Goal: Task Accomplishment & Management: Manage account settings

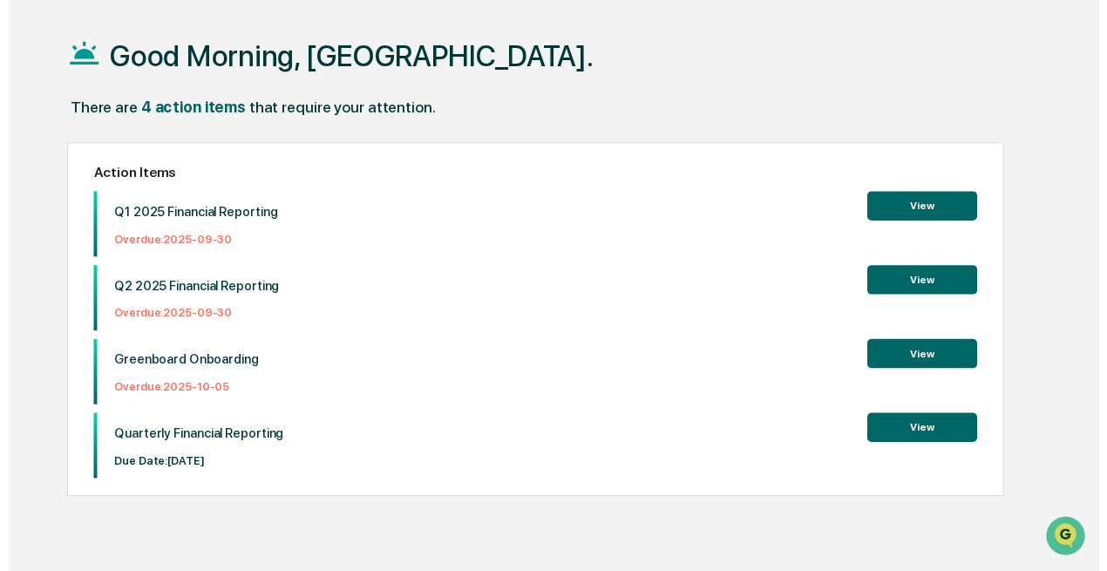
scroll to position [69, 0]
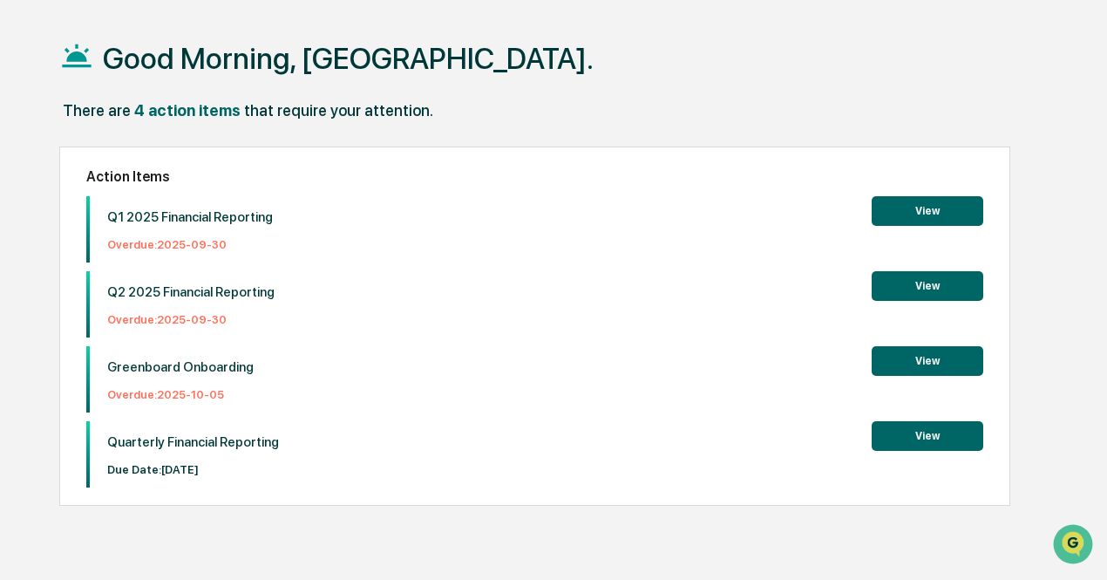
click at [922, 361] on button "View" at bounding box center [928, 361] width 112 height 30
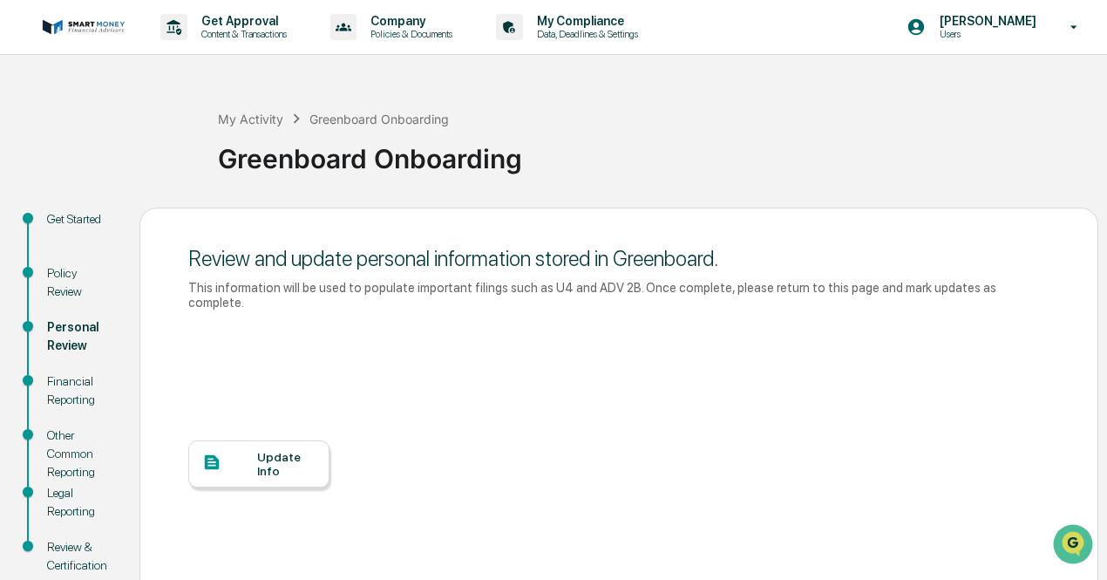
click at [260, 440] on div "Update Info" at bounding box center [258, 463] width 141 height 47
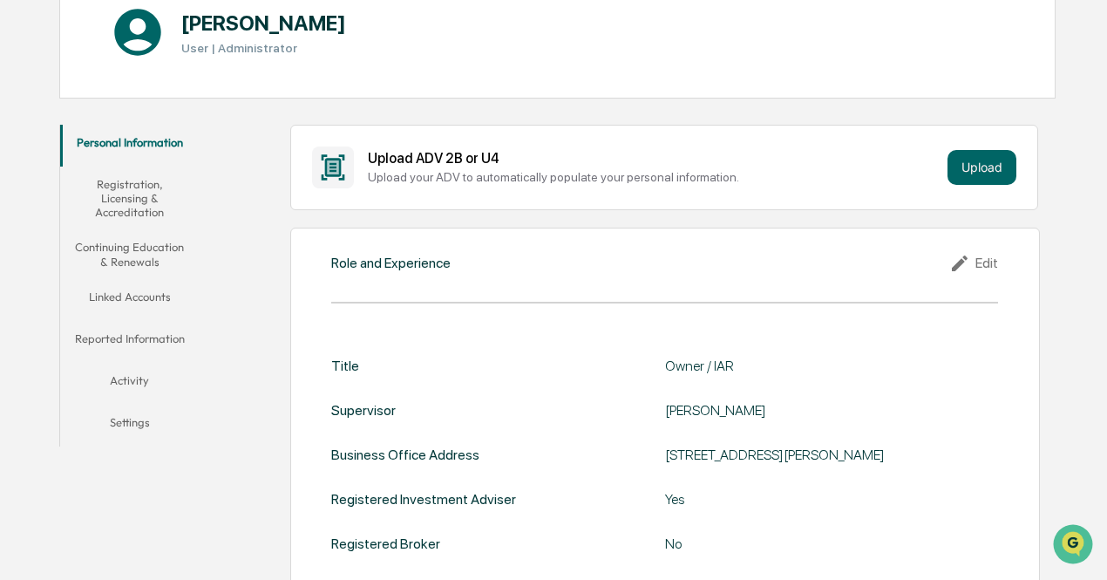
scroll to position [206, 0]
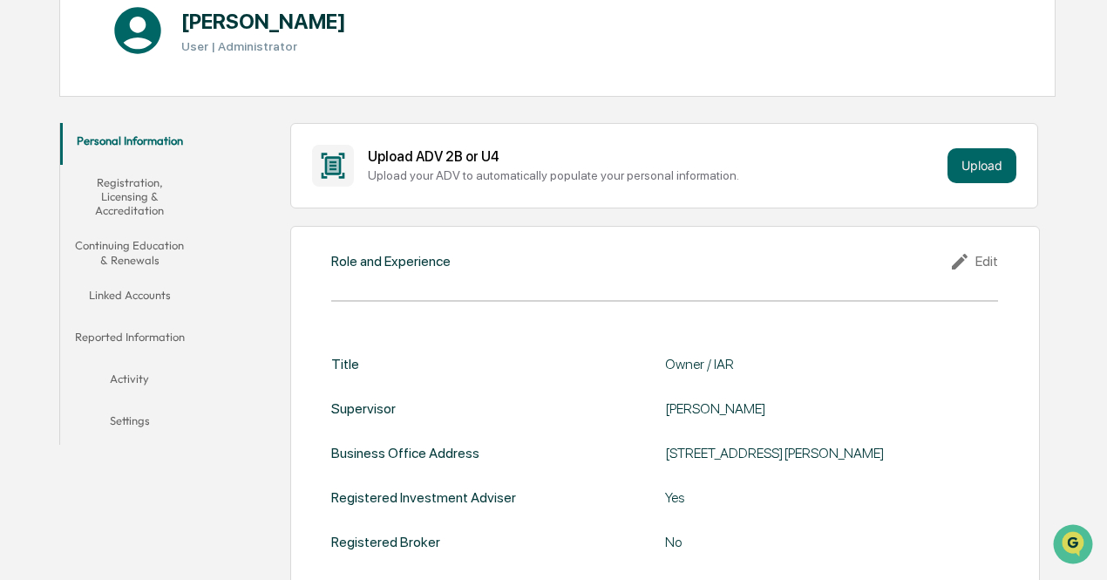
click at [122, 204] on button "Registration, Licensing & Accreditation" at bounding box center [129, 197] width 139 height 64
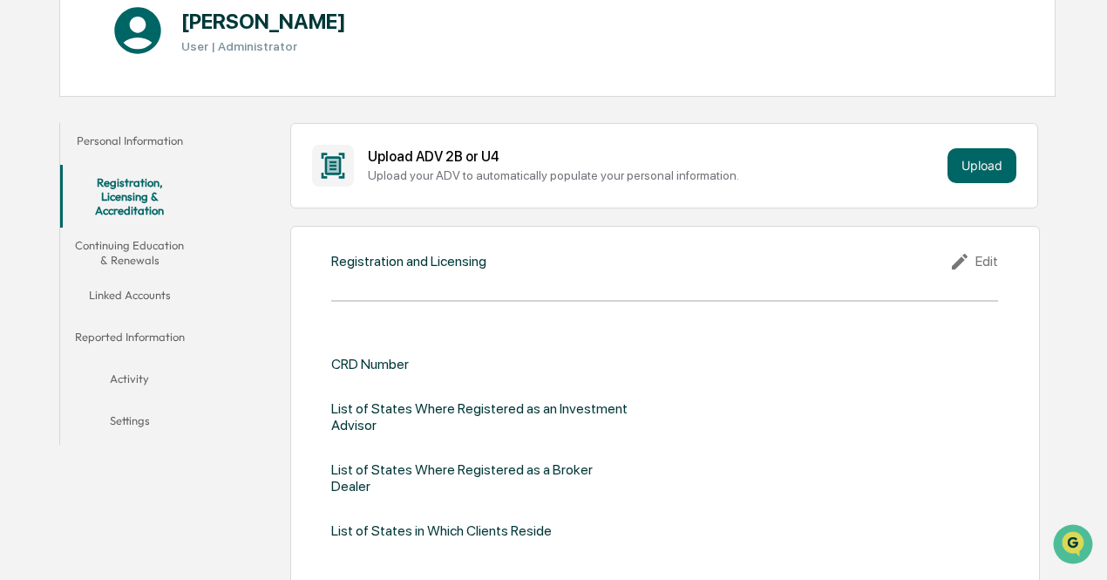
scroll to position [274, 0]
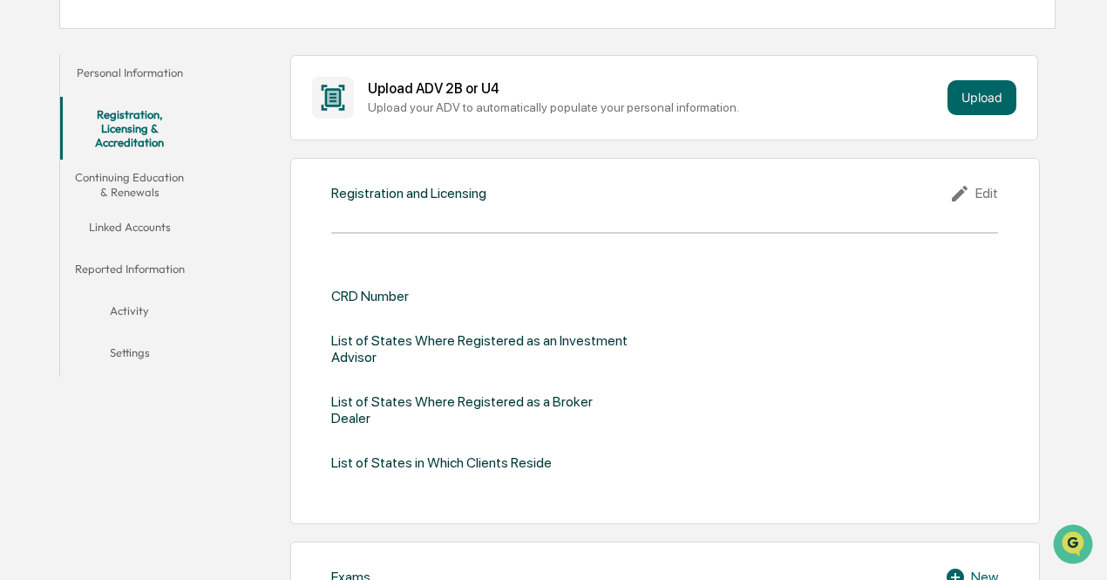
click at [384, 296] on div "CRD Number" at bounding box center [370, 296] width 78 height 17
click at [978, 193] on div "Edit" at bounding box center [973, 193] width 49 height 21
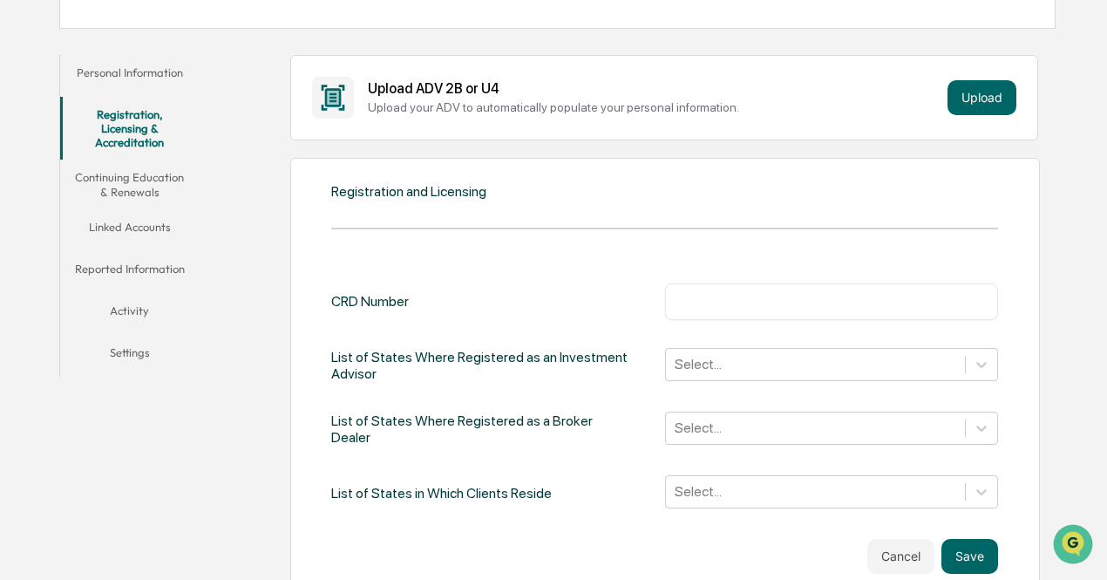
click at [715, 299] on input "text" at bounding box center [832, 301] width 308 height 17
type input "*******"
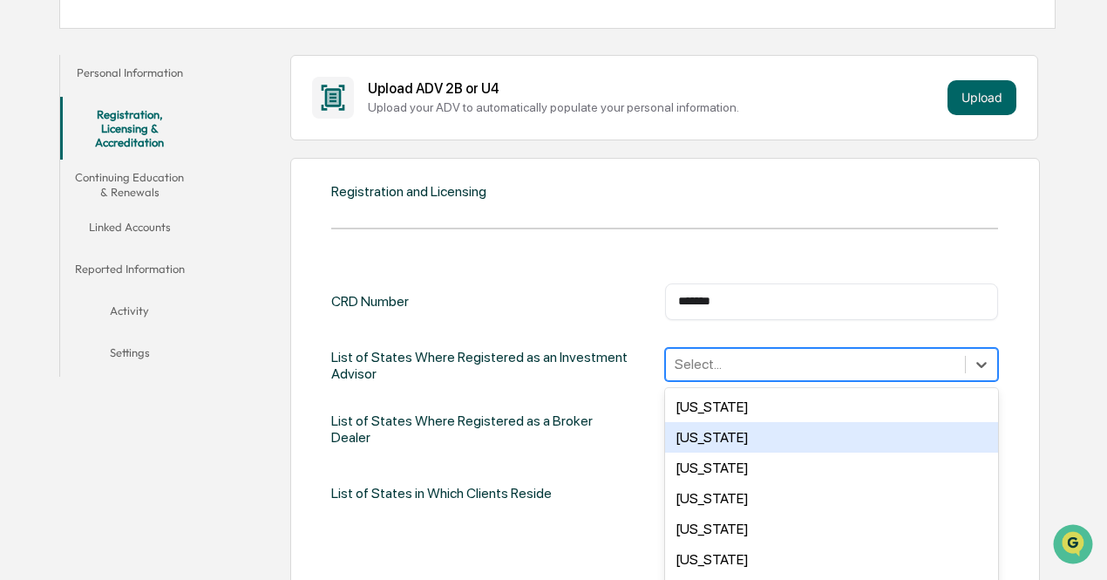
scroll to position [348, 0]
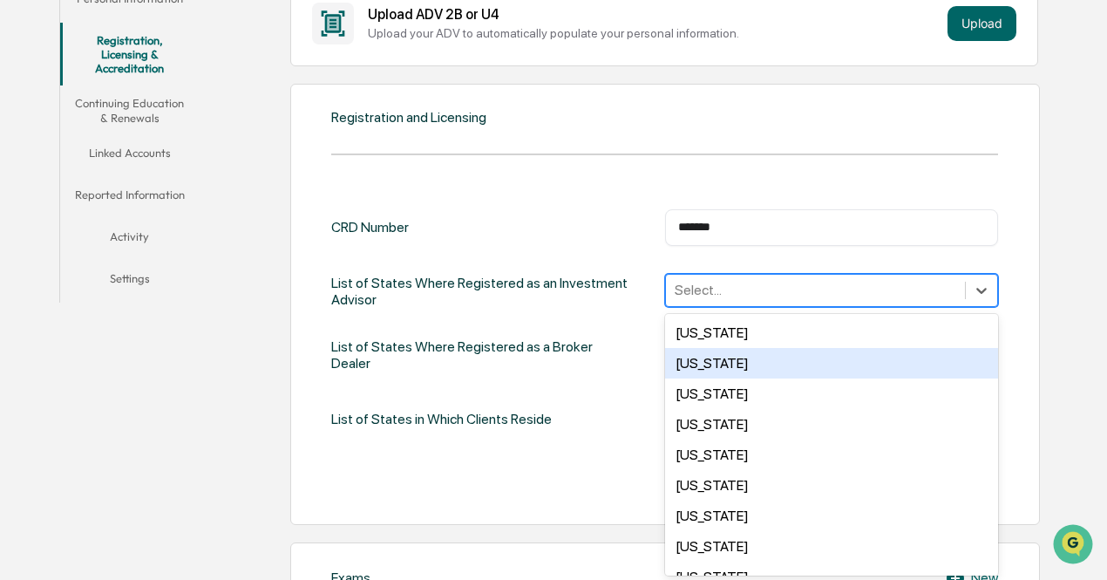
click at [783, 307] on div "50 results available. Use Up and Down to choose options, press Enter to select …" at bounding box center [832, 290] width 334 height 33
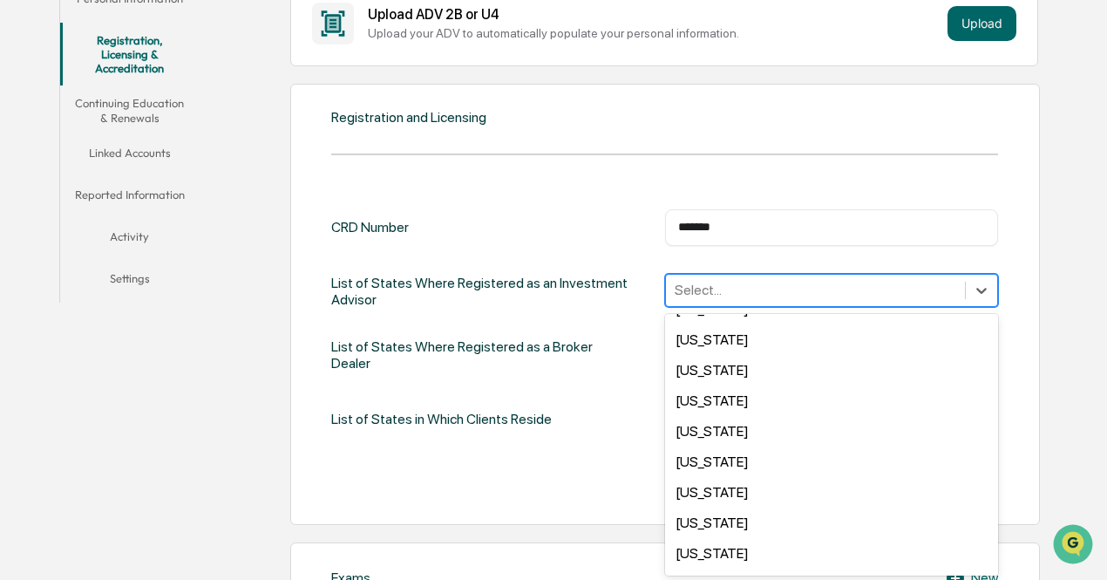
scroll to position [564, 0]
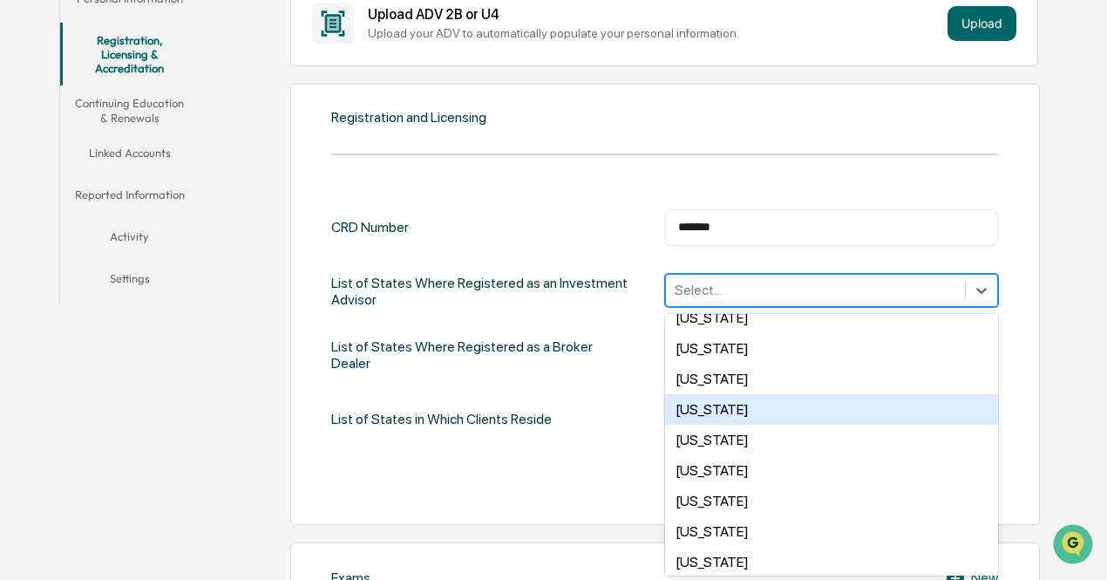
click at [743, 419] on div "[US_STATE]" at bounding box center [832, 409] width 334 height 31
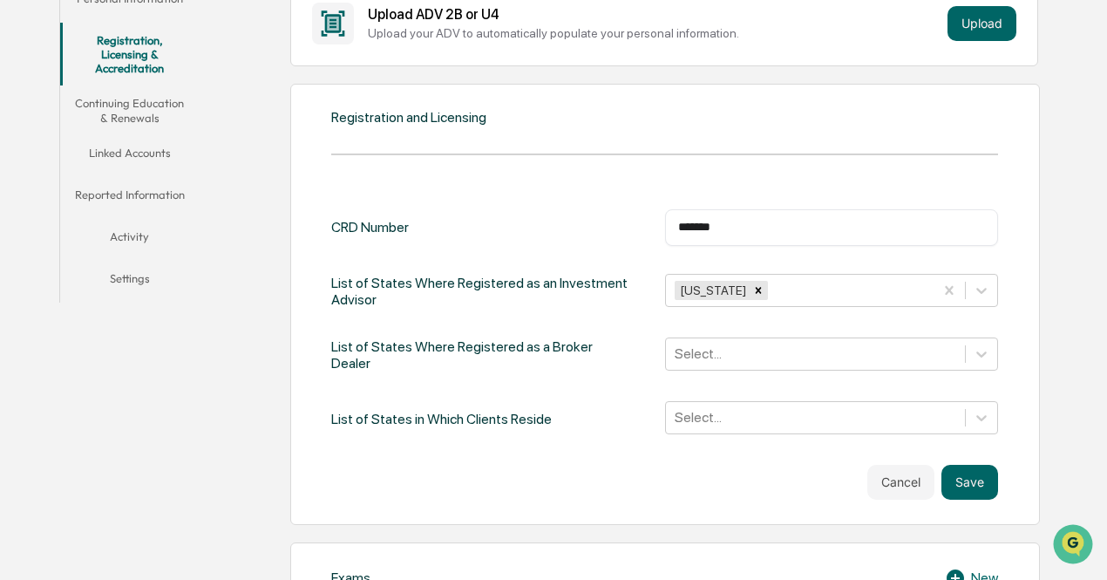
click at [548, 373] on div "CRD Number ******* ​ List of States Where Registered as an Investment Advisor […" at bounding box center [664, 322] width 667 height 227
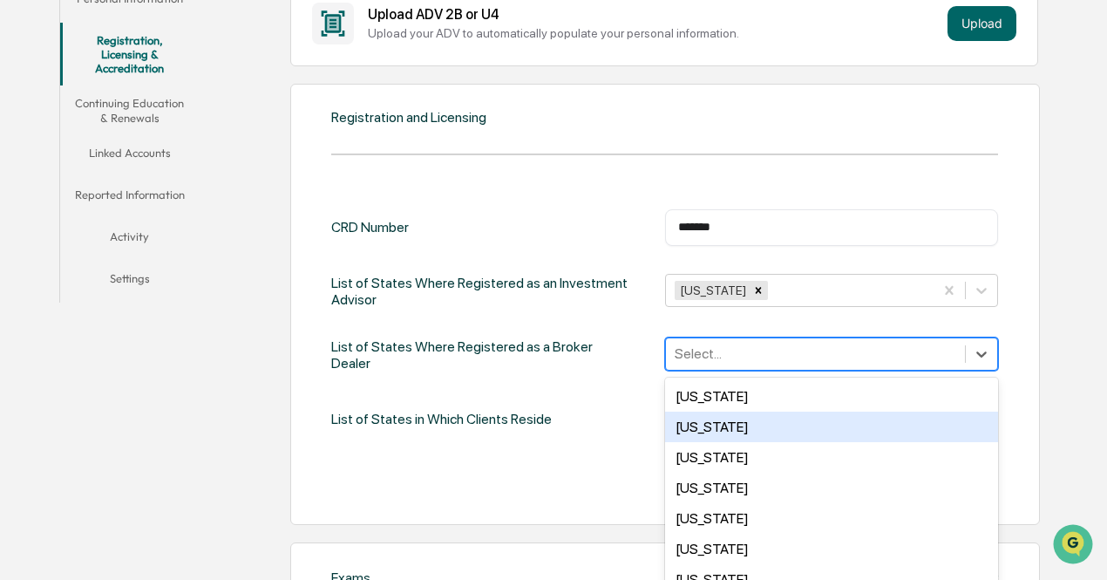
scroll to position [411, 0]
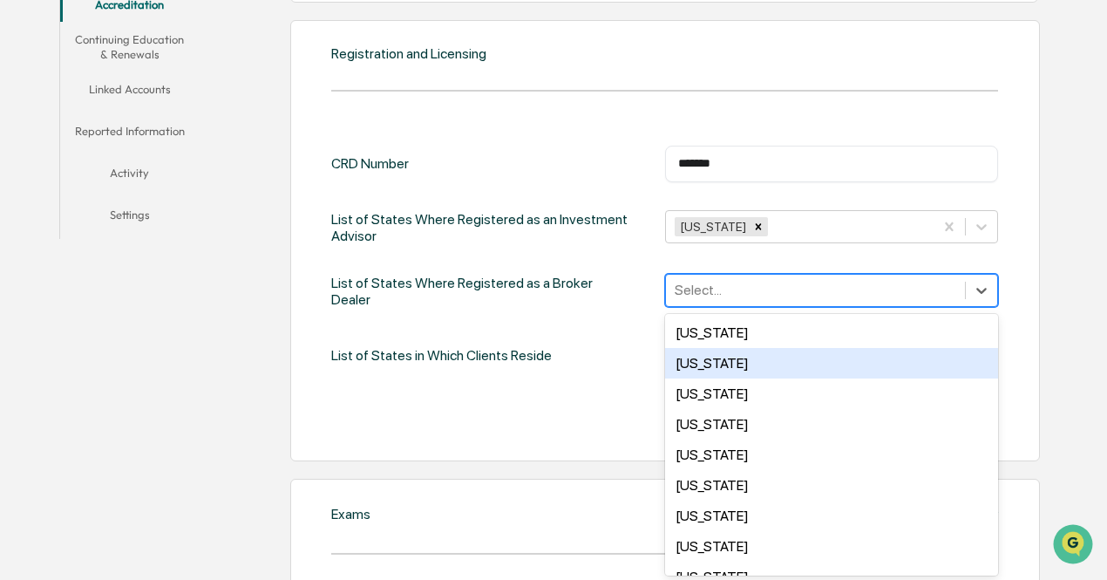
click at [704, 307] on div "50 results available. Use Up and Down to choose options, press Enter to select …" at bounding box center [832, 290] width 334 height 33
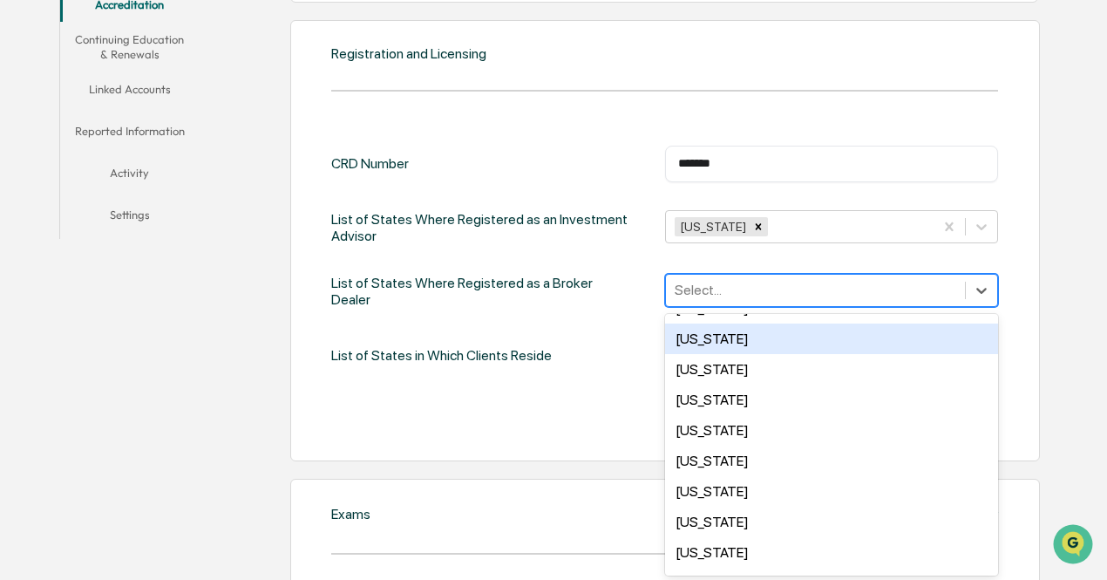
scroll to position [1285, 0]
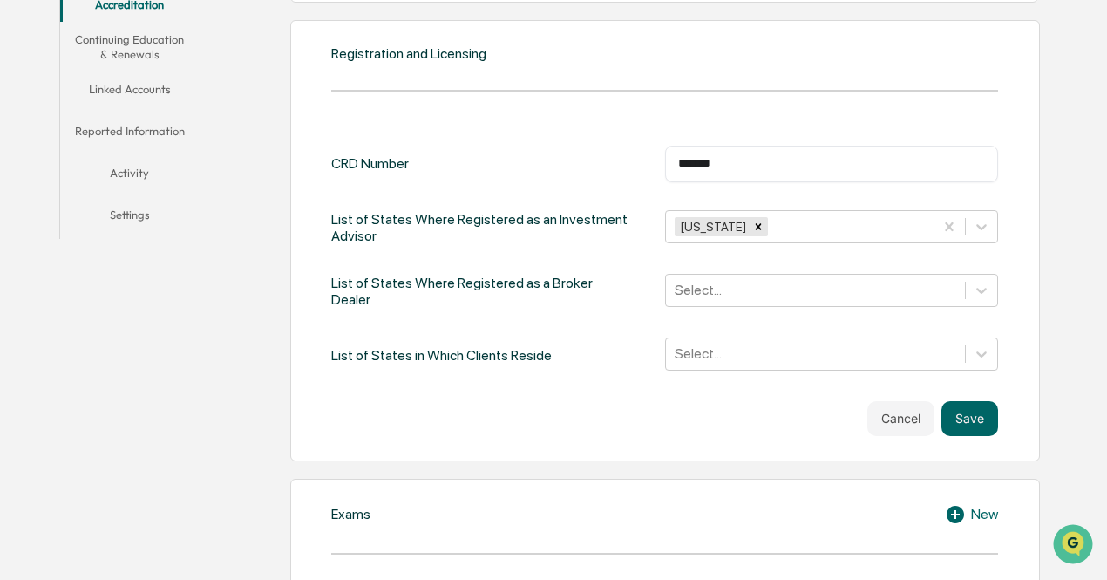
click at [548, 298] on div "List of States Where Registered as a Broker Dealer" at bounding box center [481, 292] width 300 height 36
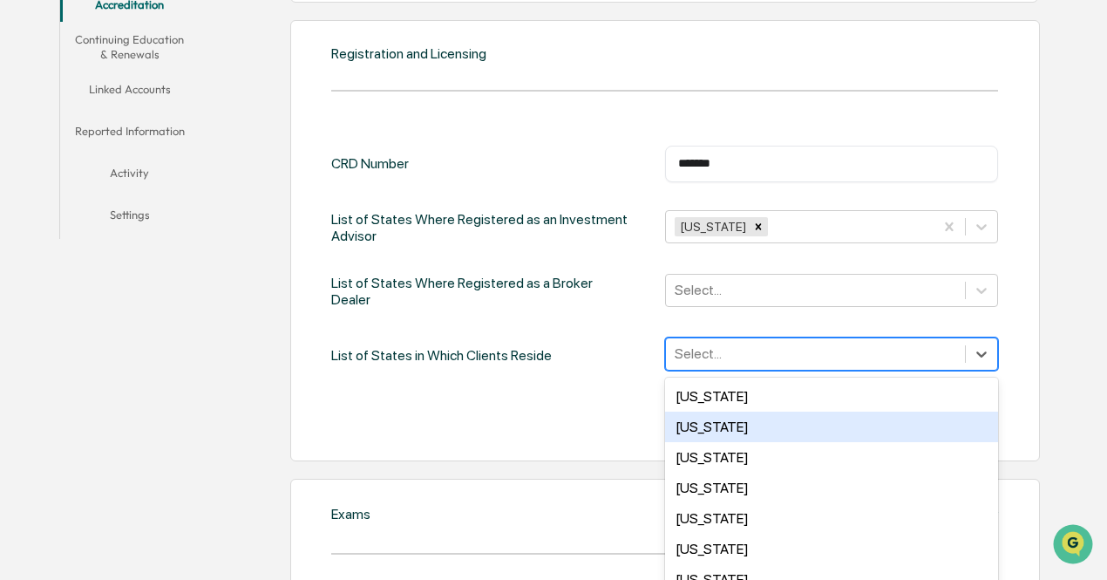
scroll to position [475, 0]
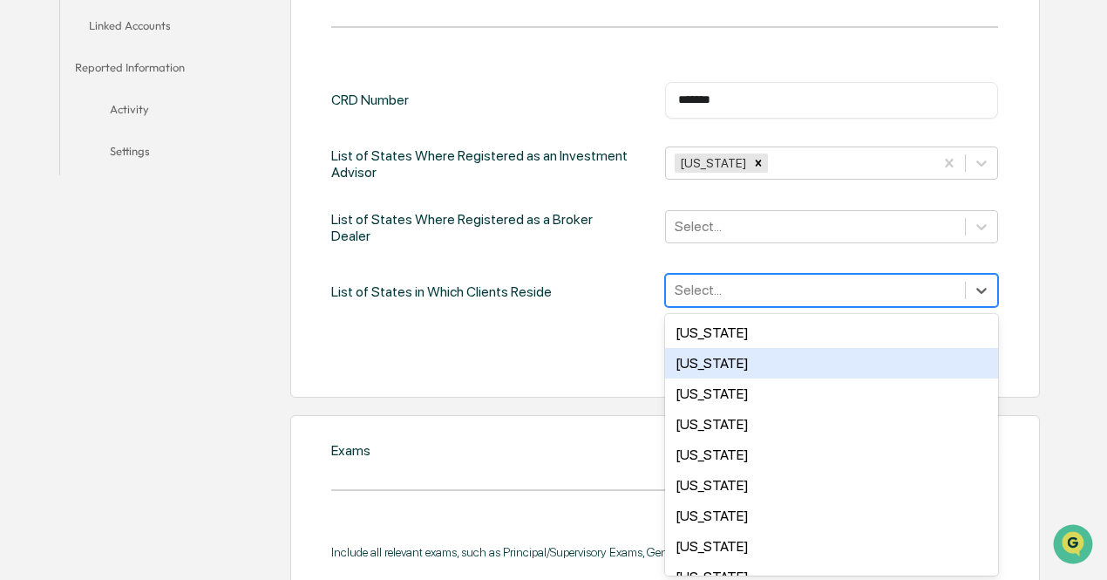
click at [743, 307] on div "50 results available. Use Up and Down to choose options, press Enter to select …" at bounding box center [832, 290] width 334 height 33
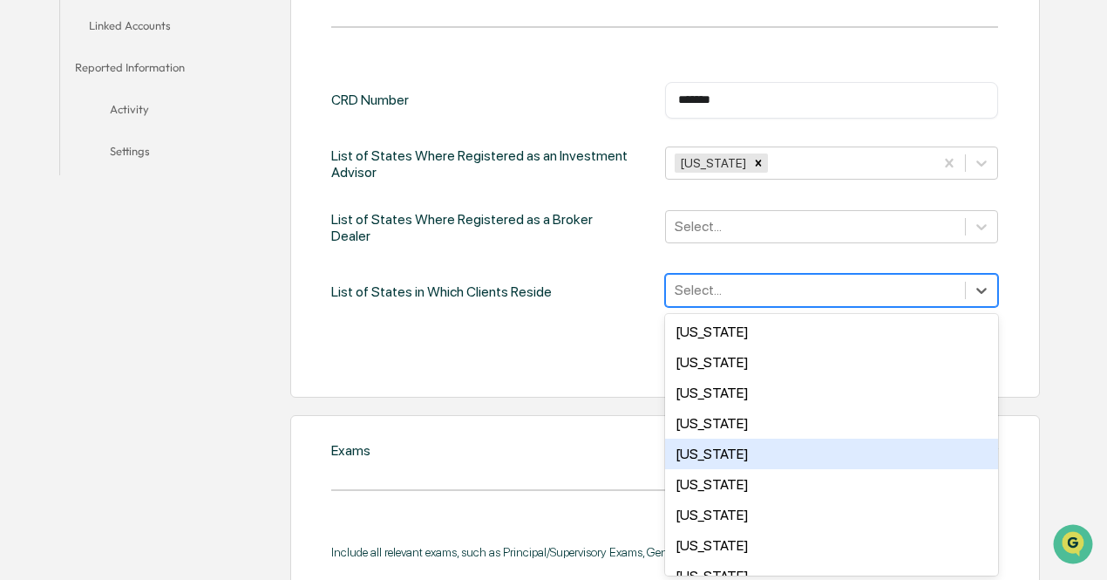
click at [722, 456] on div "[US_STATE]" at bounding box center [832, 453] width 334 height 31
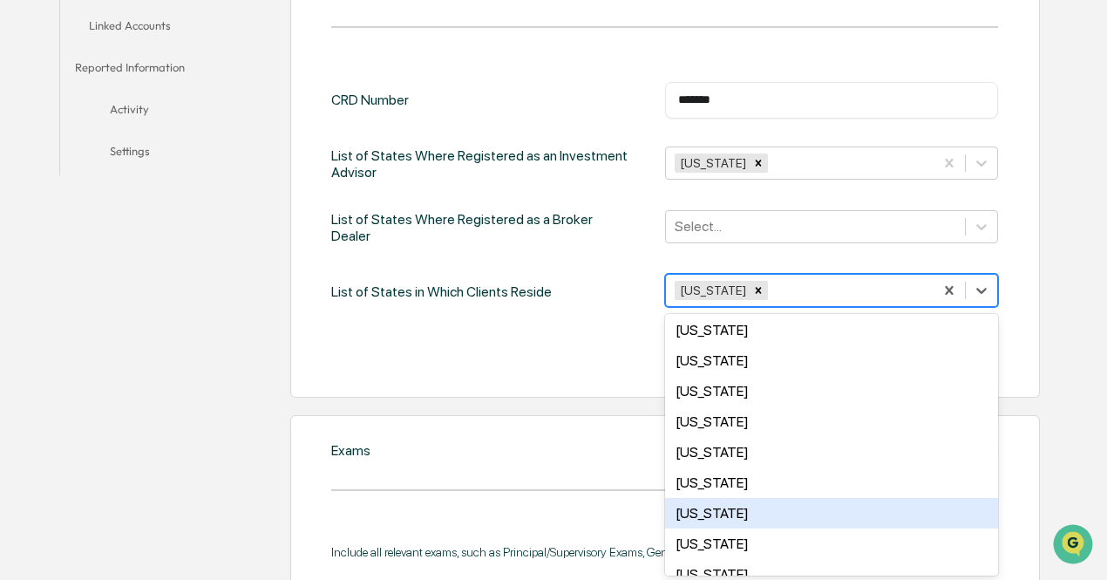
scroll to position [856, 0]
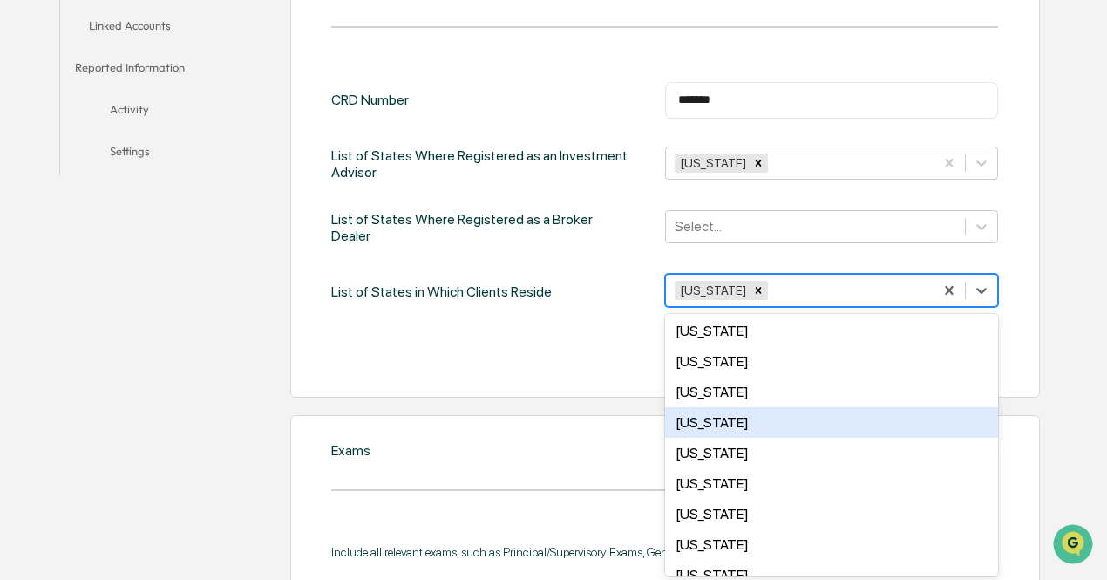
click at [701, 433] on div "[US_STATE]" at bounding box center [832, 422] width 334 height 31
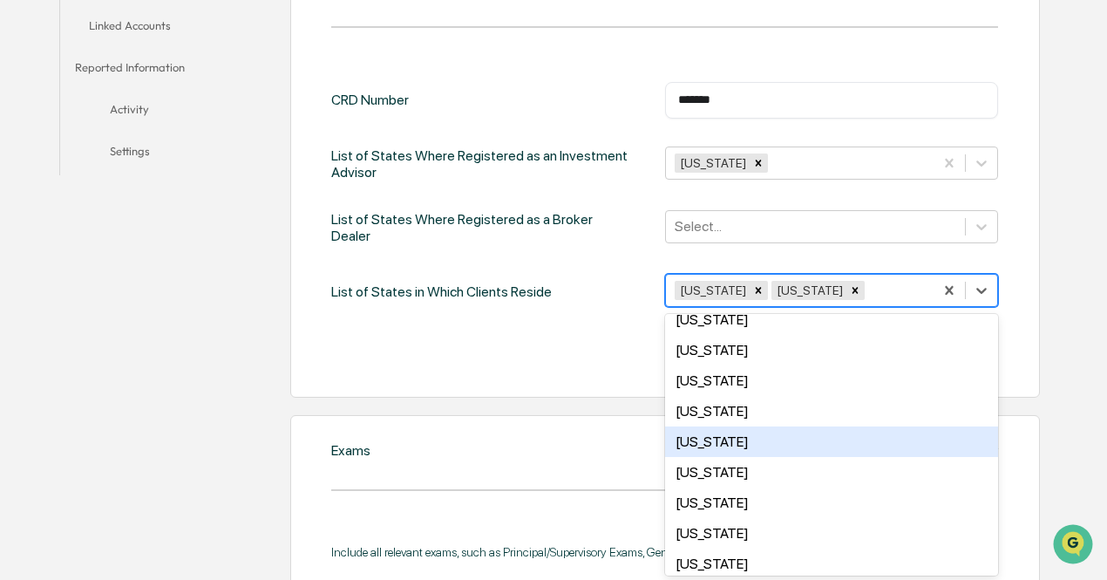
scroll to position [165, 0]
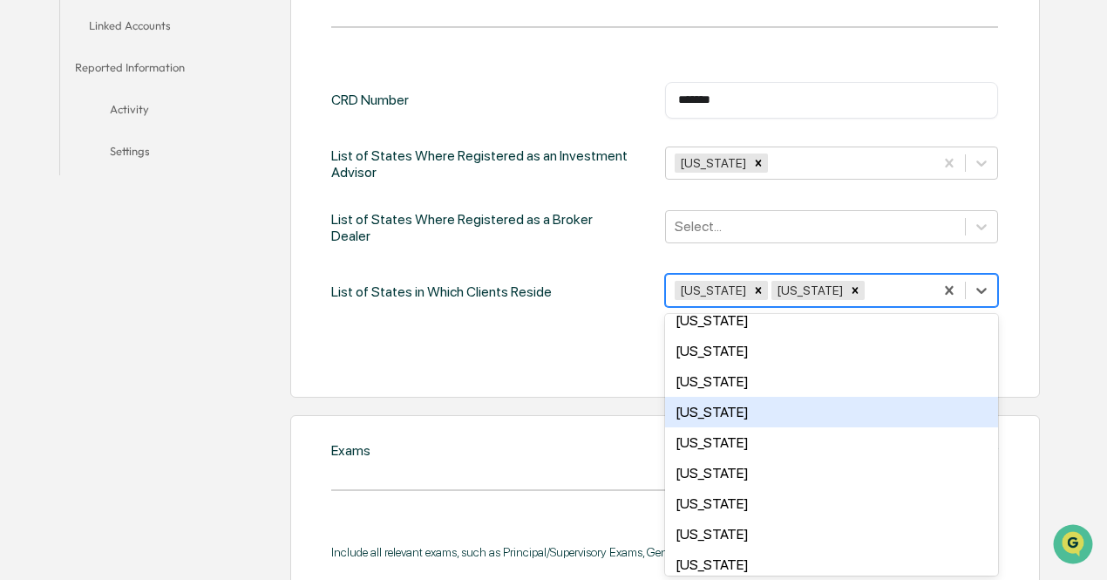
click at [704, 404] on div "[US_STATE]" at bounding box center [832, 412] width 334 height 31
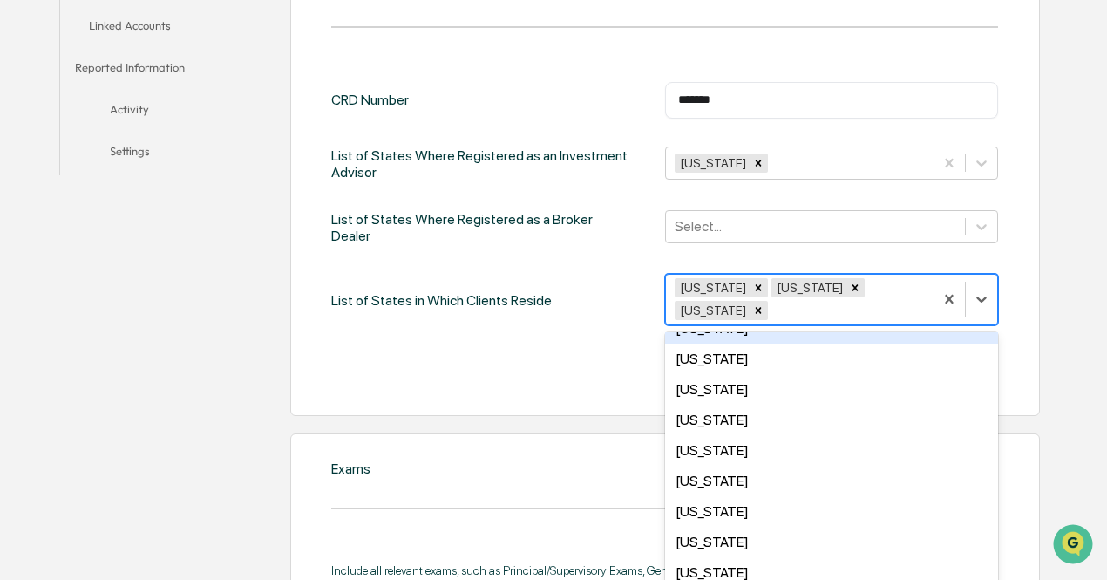
scroll to position [721, 0]
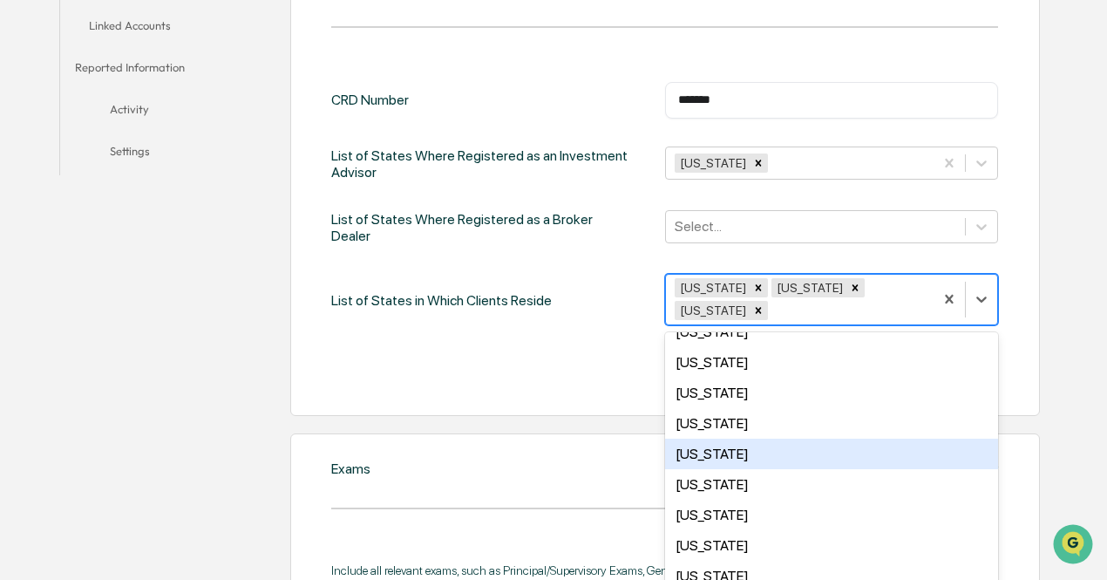
click at [710, 451] on div "[US_STATE]" at bounding box center [832, 453] width 334 height 31
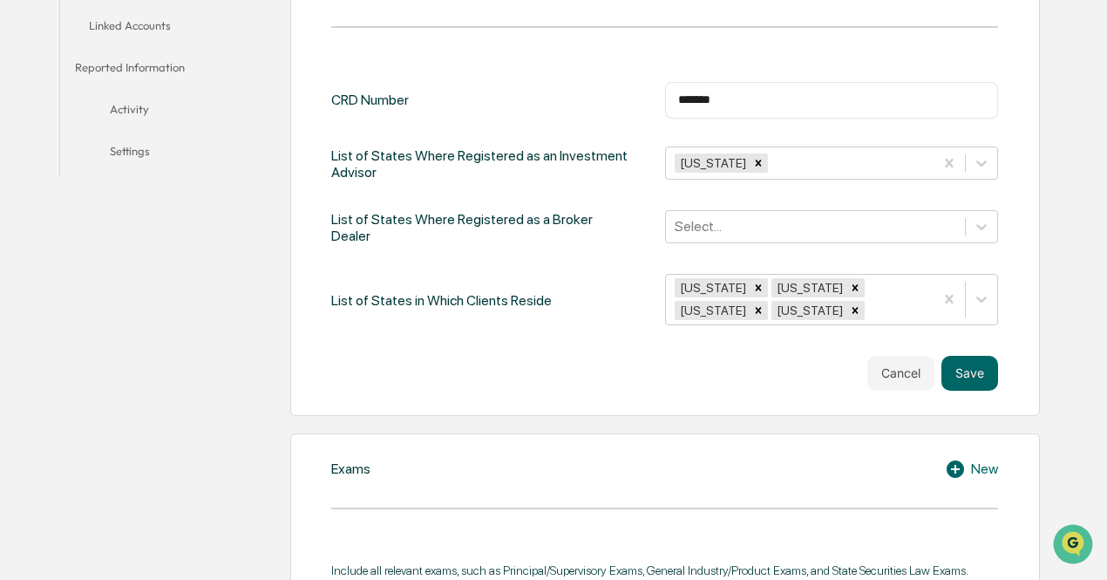
click at [551, 367] on div "Cancel Save" at bounding box center [664, 373] width 667 height 35
click at [972, 381] on button "Save" at bounding box center [969, 373] width 57 height 35
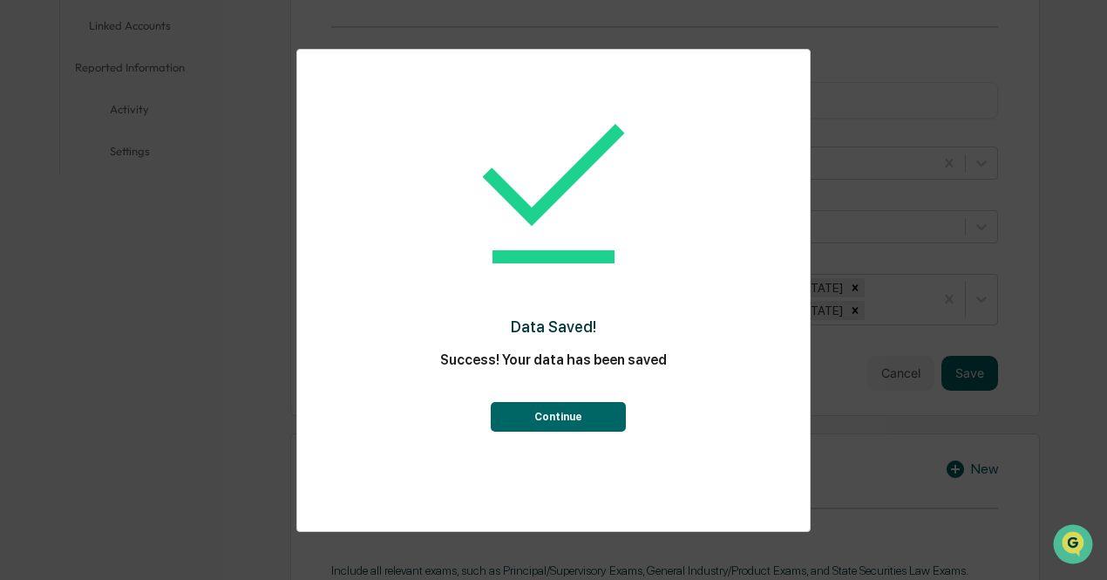
click at [575, 423] on button "Continue" at bounding box center [558, 417] width 135 height 30
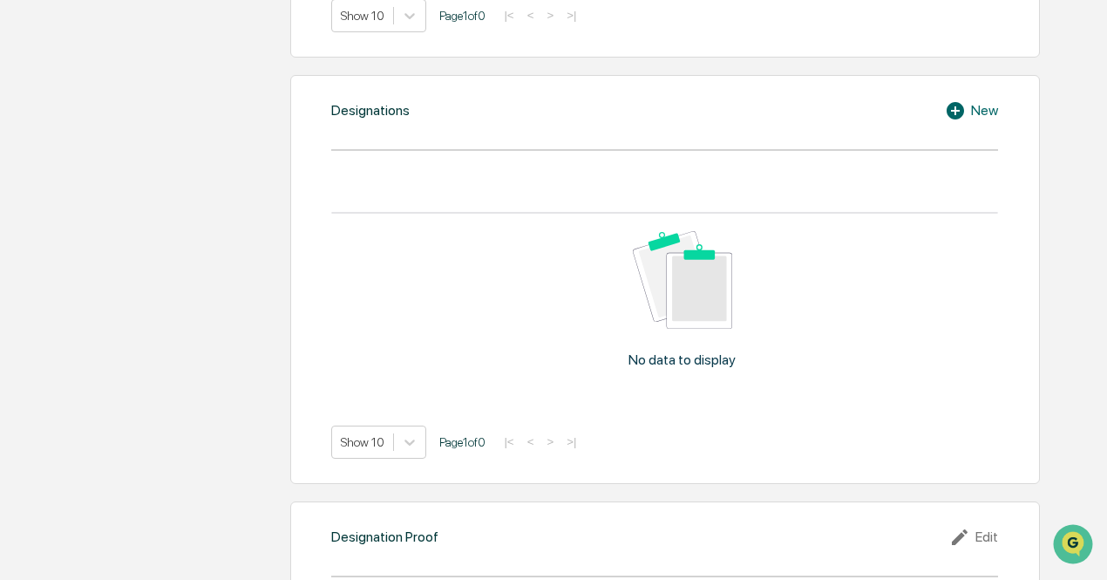
scroll to position [1184, 0]
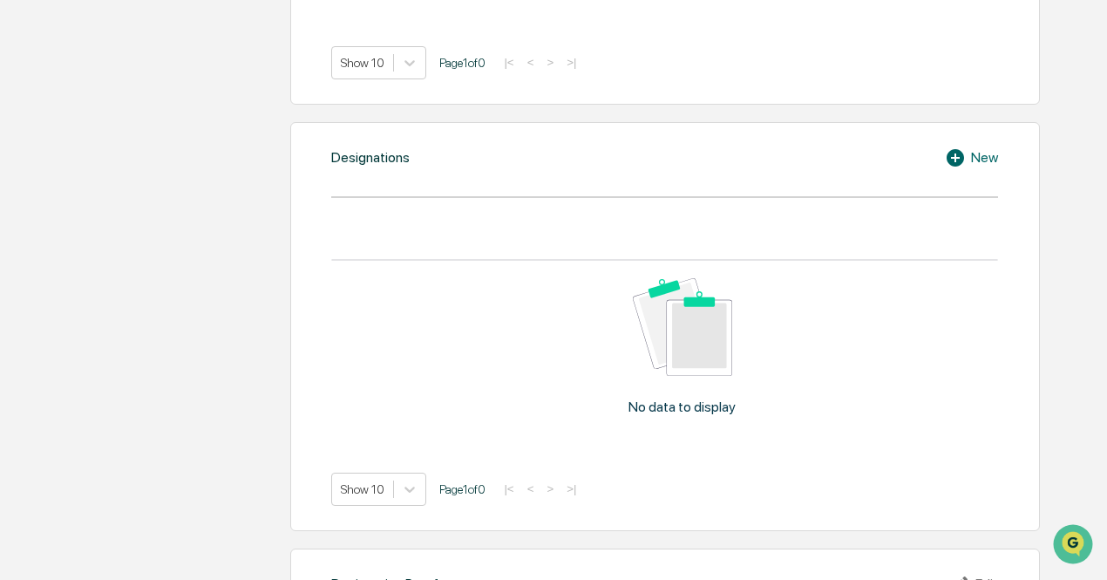
click at [959, 149] on icon at bounding box center [954, 157] width 17 height 17
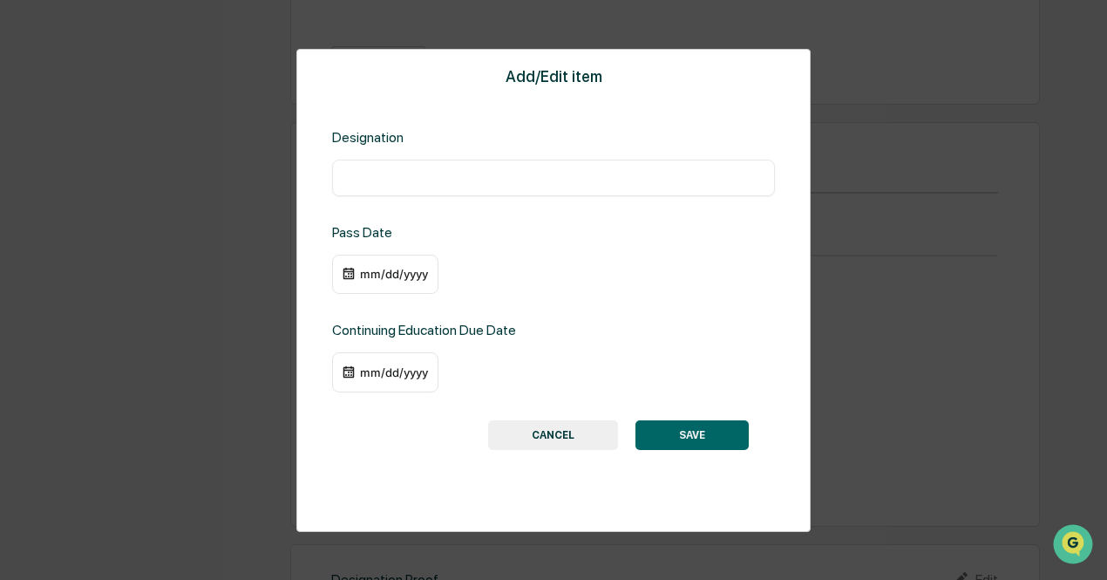
click at [544, 177] on input "text" at bounding box center [553, 177] width 417 height 17
type input "**********"
click at [392, 275] on div "mm/dd/yyyy" at bounding box center [394, 274] width 70 height 14
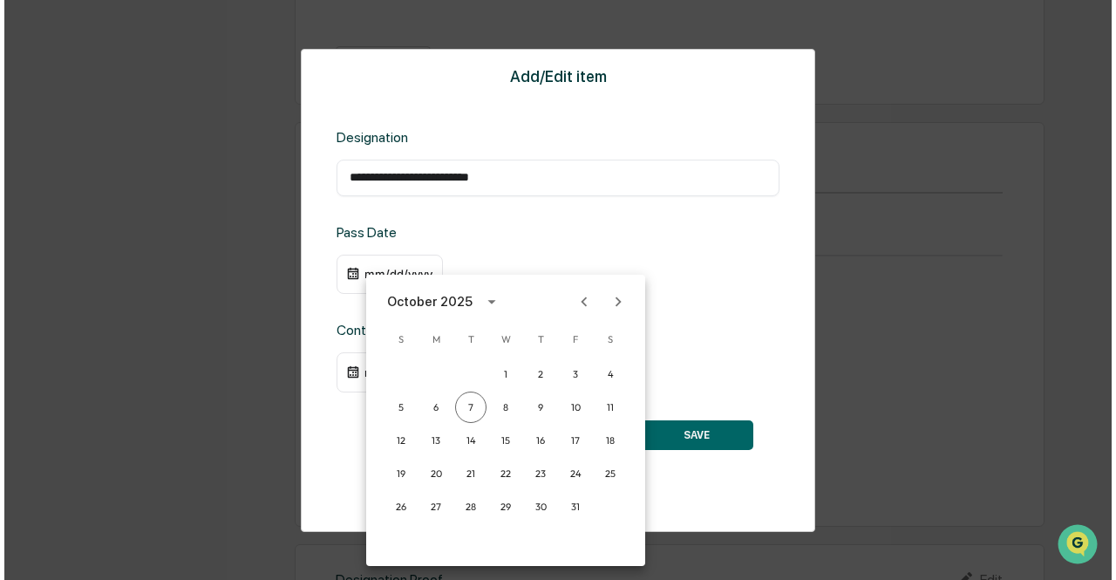
scroll to position [1185, 0]
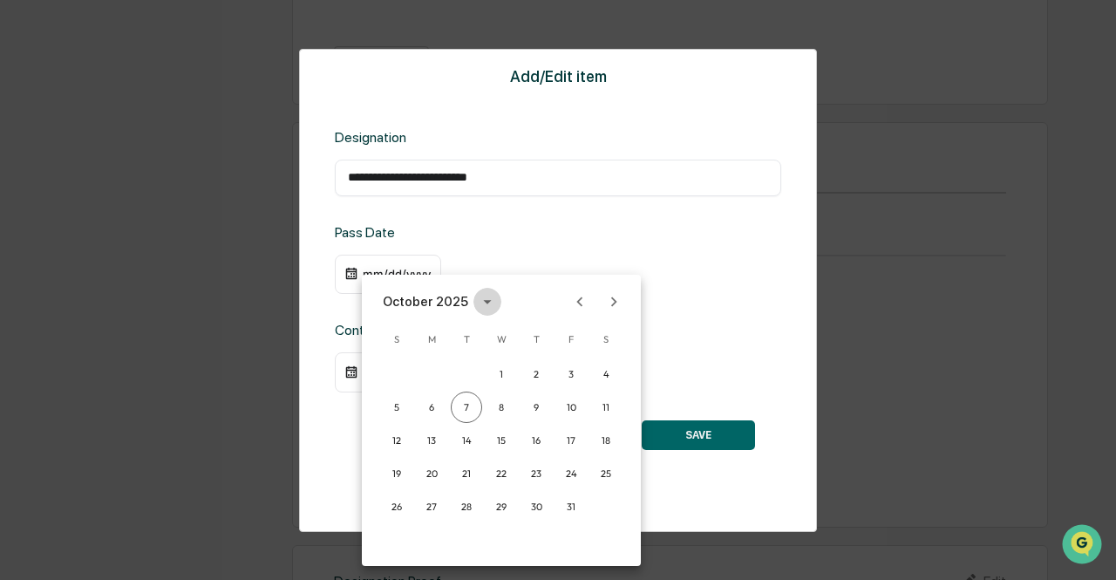
click at [479, 306] on icon "calendar view is open, switch to year view" at bounding box center [487, 301] width 19 height 19
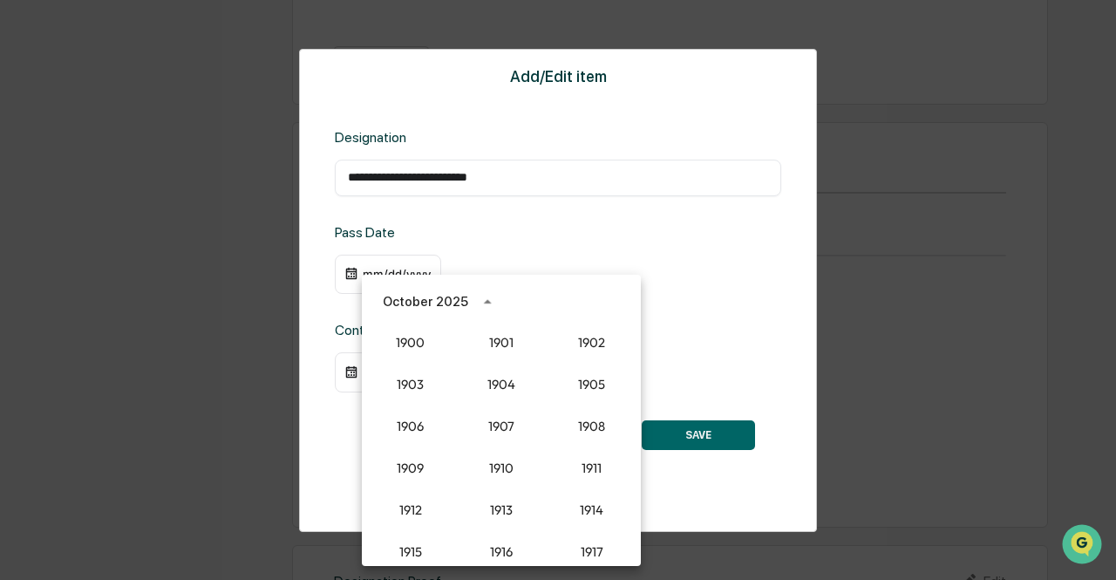
scroll to position [1614, 0]
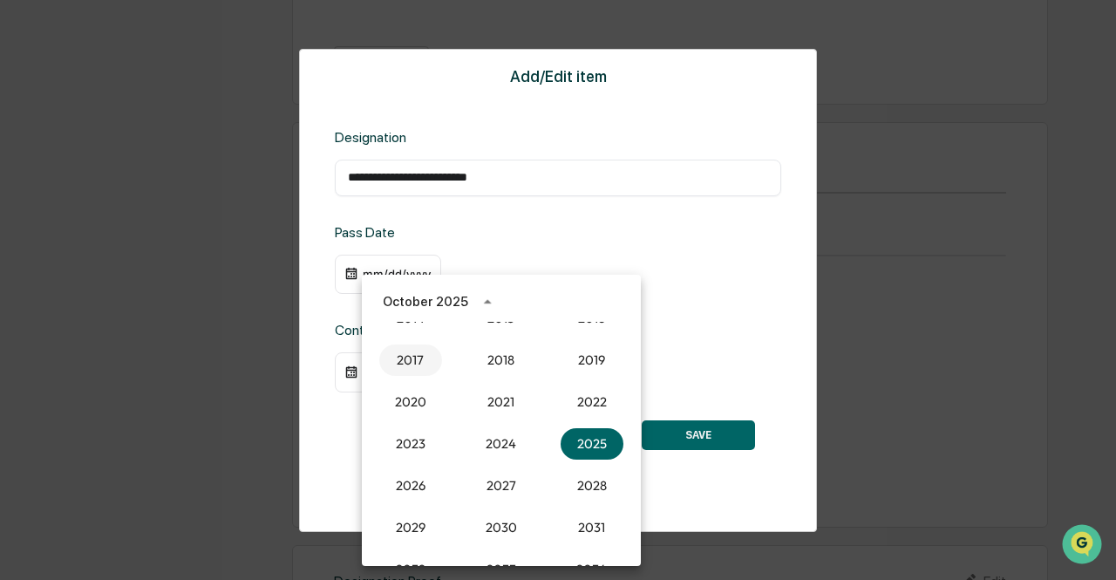
click at [419, 361] on button "2017" at bounding box center [410, 359] width 63 height 31
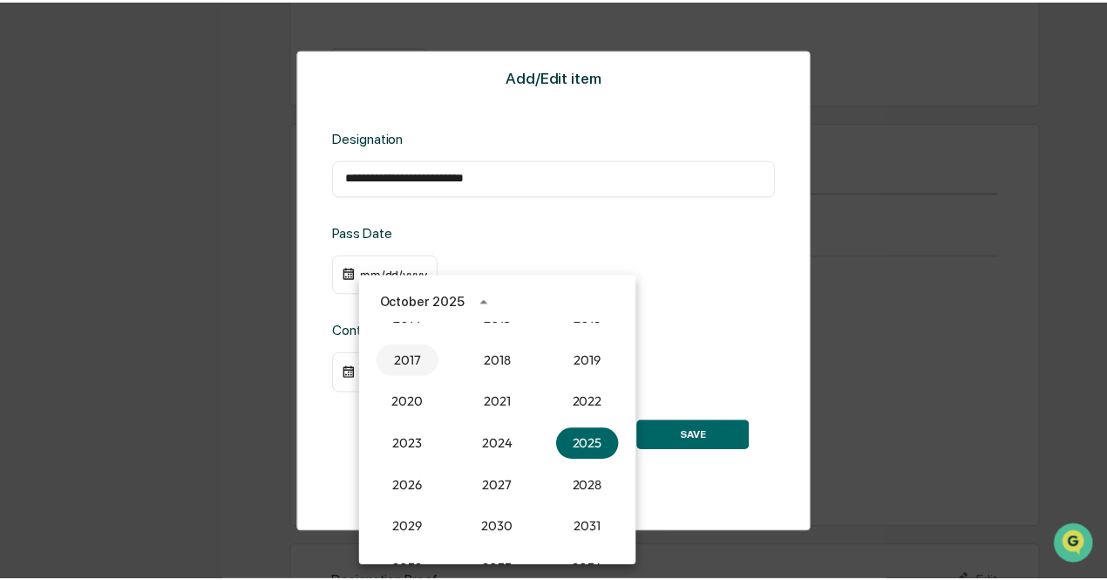
scroll to position [1184, 0]
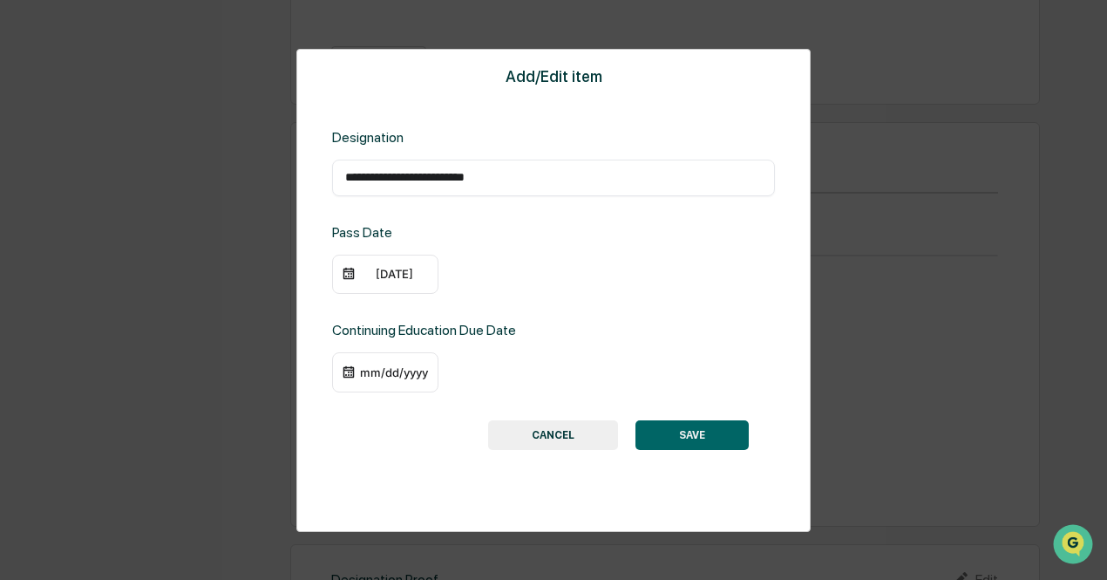
click at [387, 279] on div "[DATE]" at bounding box center [394, 274] width 70 height 14
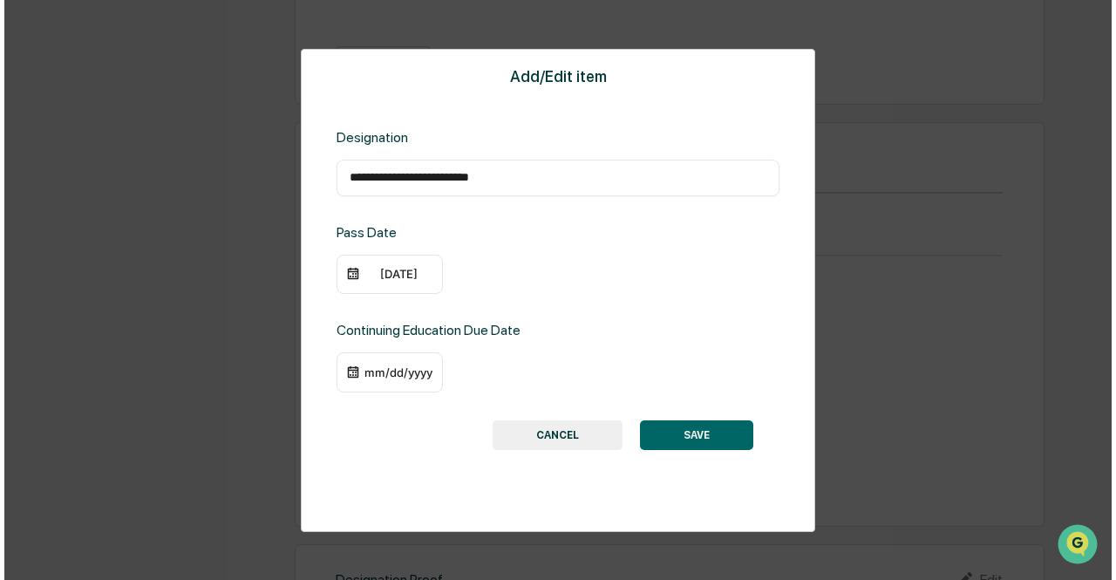
scroll to position [1185, 0]
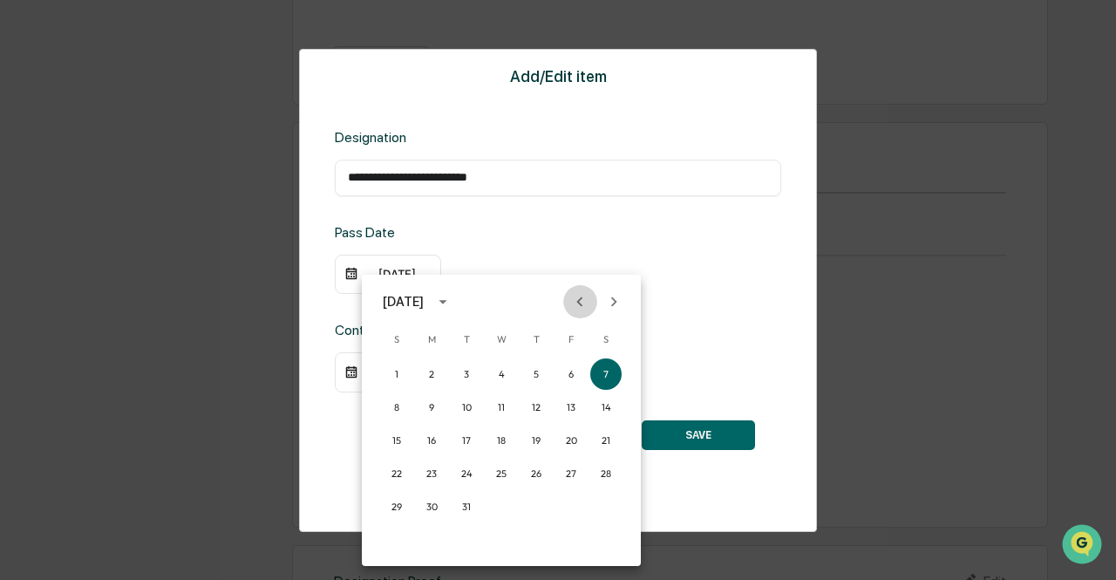
click at [572, 301] on icon "Previous month" at bounding box center [579, 301] width 19 height 19
click at [537, 407] on button "10" at bounding box center [535, 406] width 31 height 31
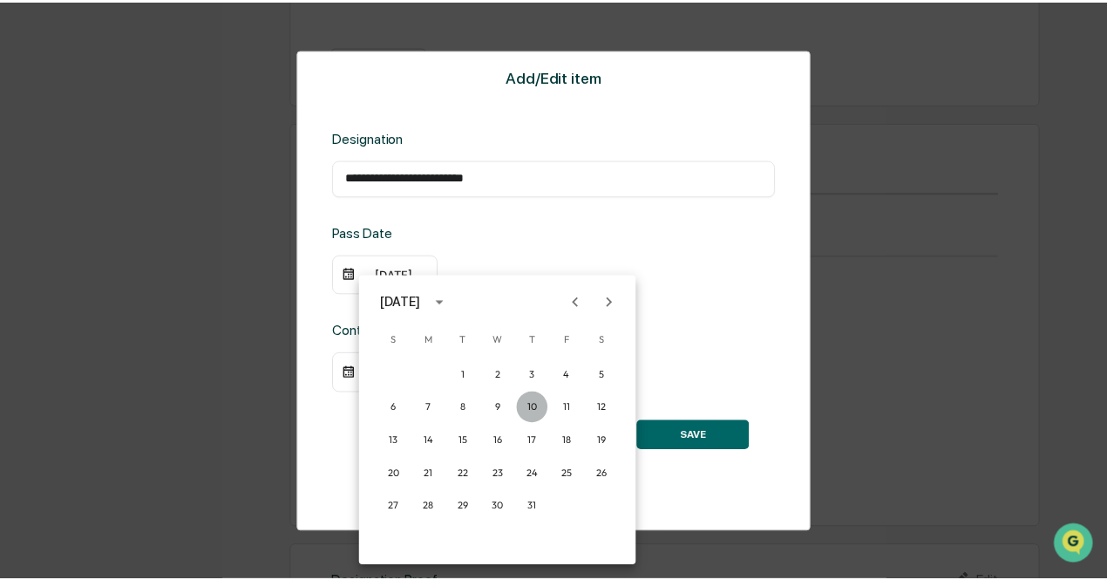
scroll to position [1184, 0]
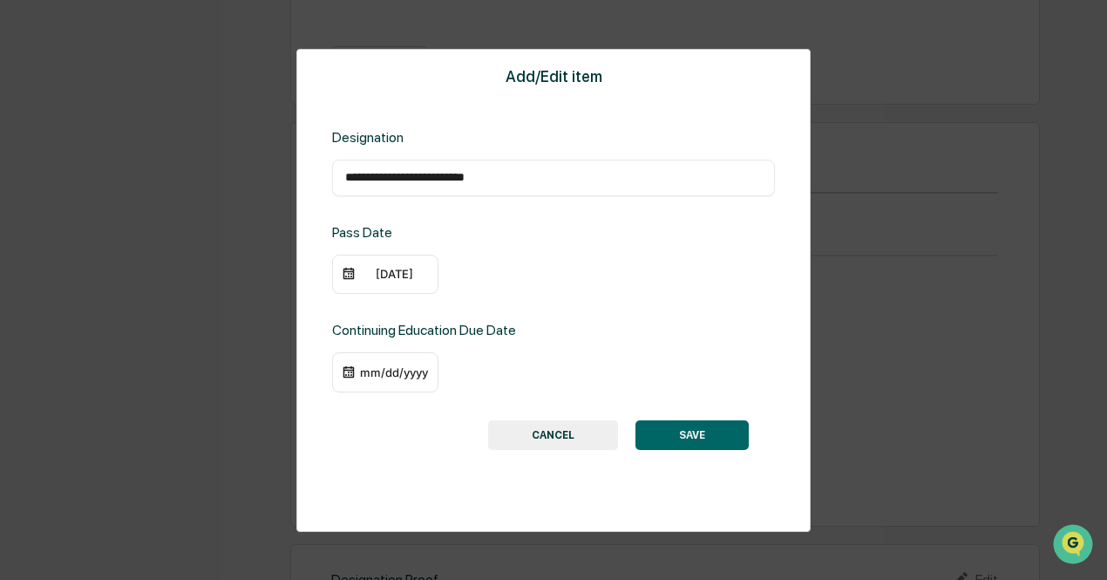
click at [398, 376] on div "mm/dd/yyyy" at bounding box center [394, 372] width 70 height 14
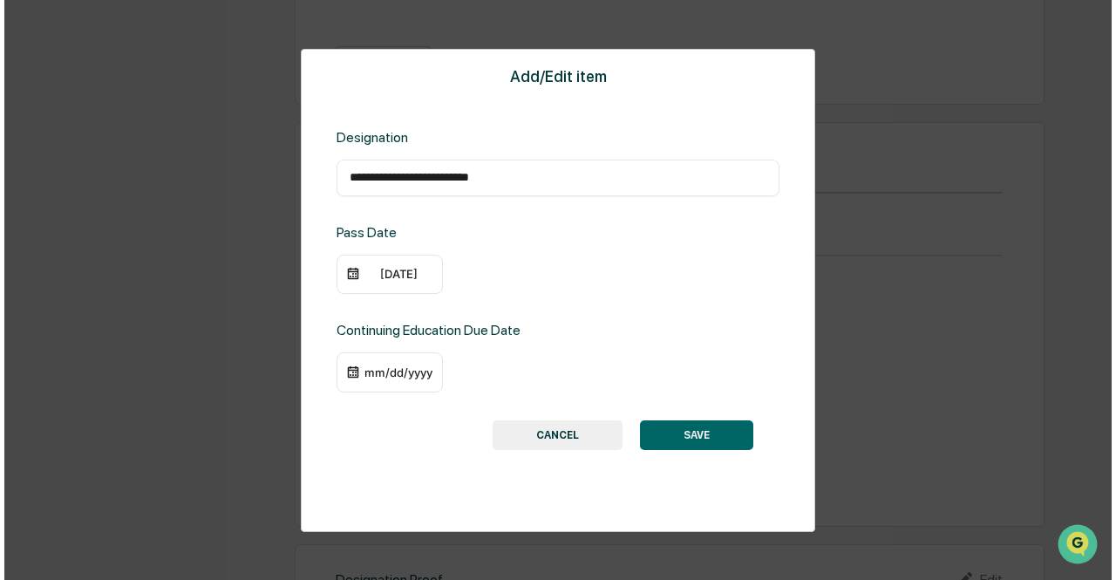
scroll to position [1185, 0]
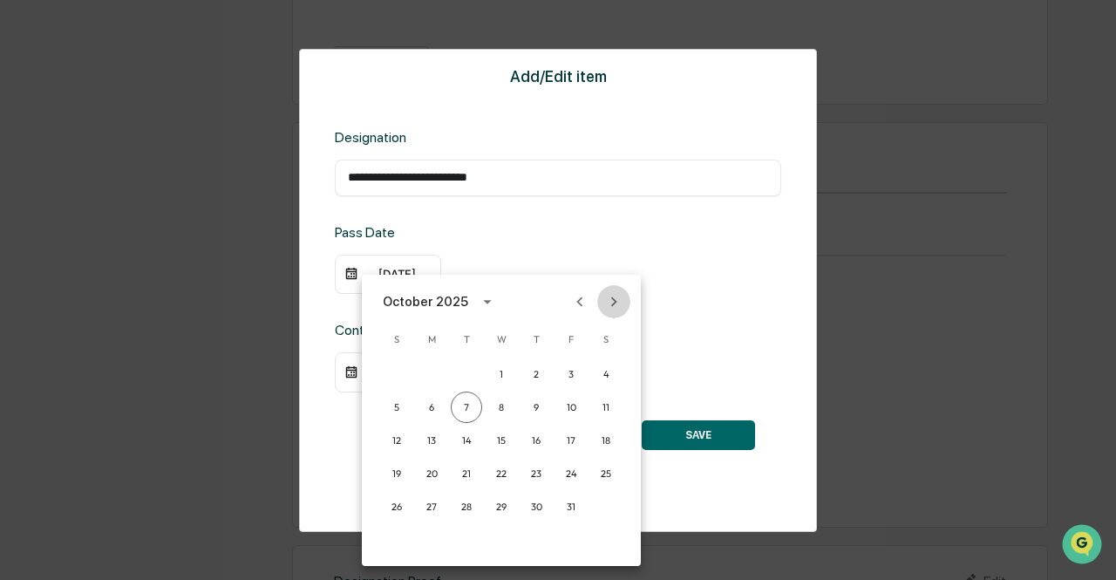
click at [615, 301] on icon "Next month" at bounding box center [614, 301] width 6 height 10
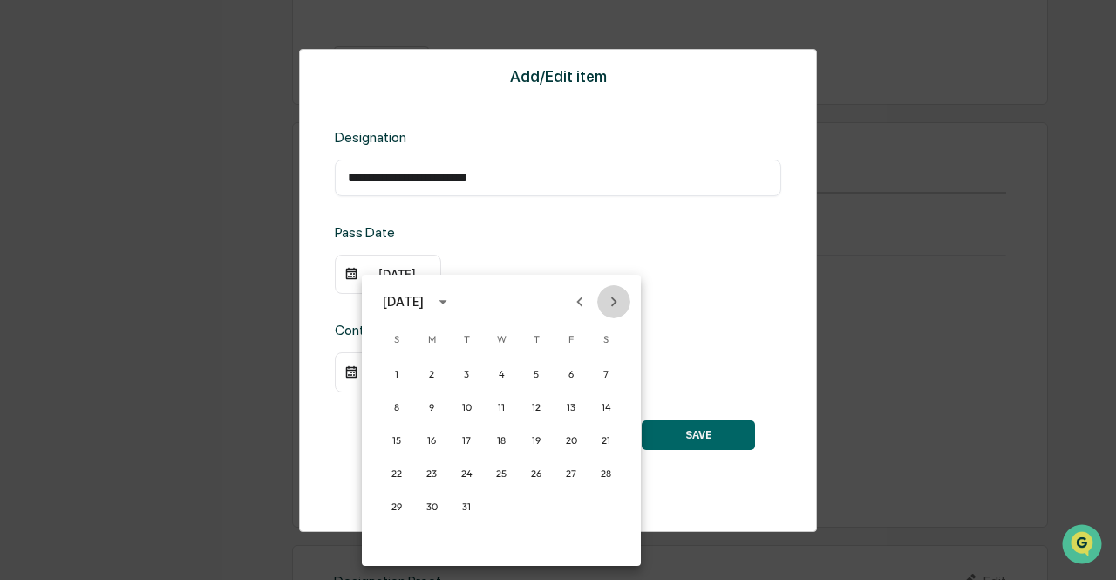
click at [615, 301] on icon "Next month" at bounding box center [614, 301] width 6 height 10
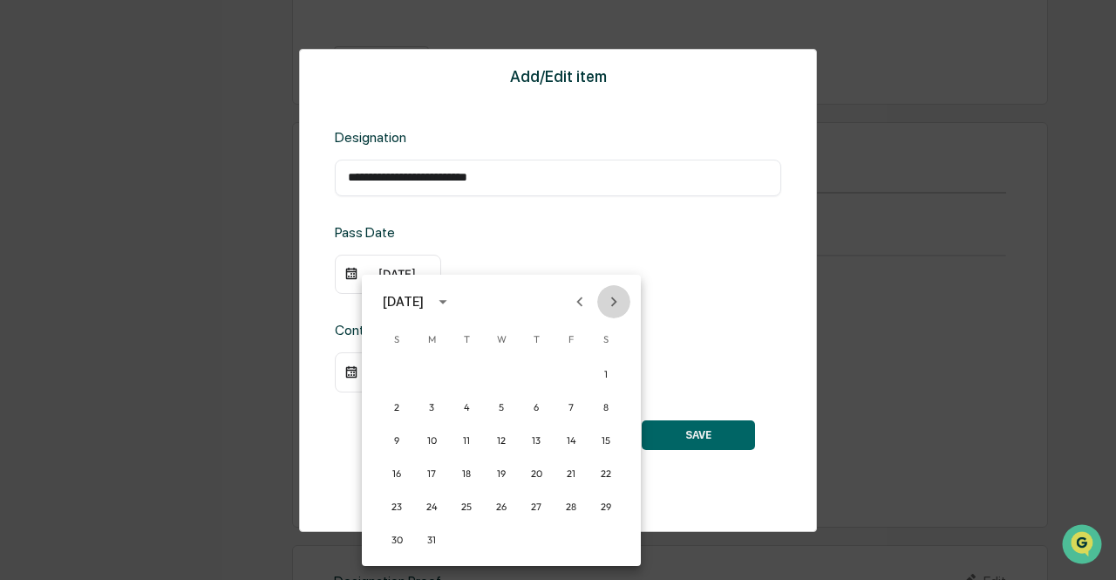
click at [615, 301] on icon "Next month" at bounding box center [614, 301] width 6 height 10
click at [580, 295] on icon "Previous month" at bounding box center [579, 301] width 19 height 19
click at [434, 441] on button "10" at bounding box center [431, 439] width 31 height 31
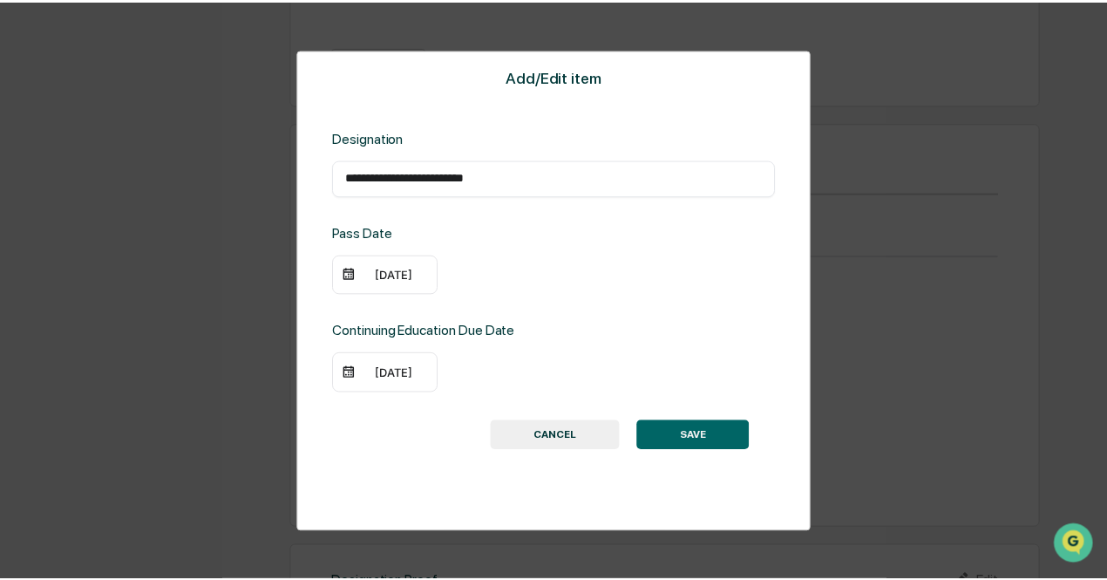
scroll to position [1184, 0]
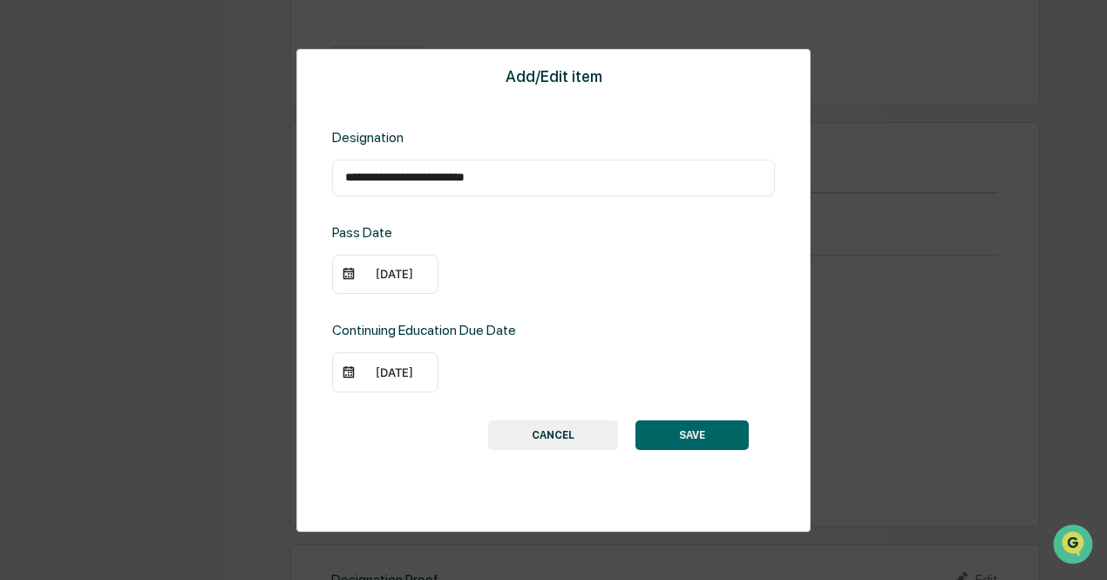
click at [655, 439] on button "SAVE" at bounding box center [691, 435] width 113 height 30
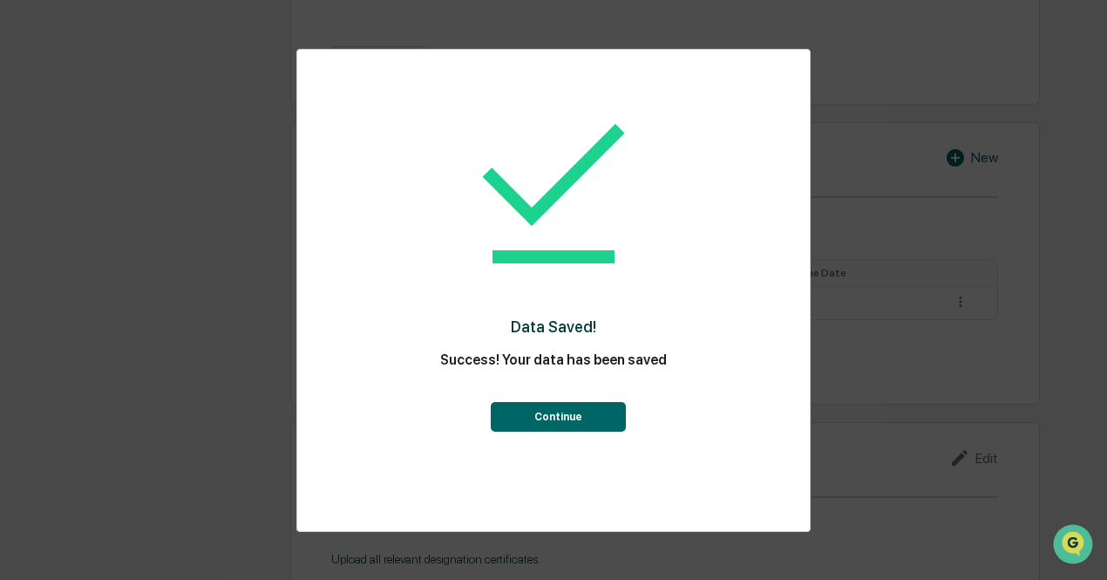
click at [542, 426] on button "Continue" at bounding box center [558, 417] width 135 height 30
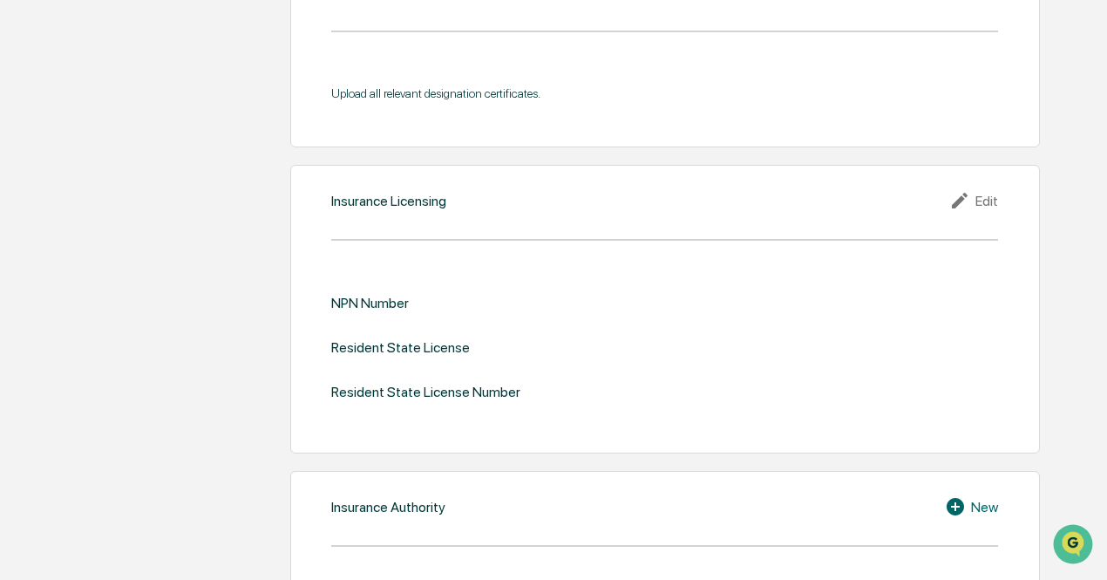
scroll to position [1650, 0]
click at [988, 189] on div "Edit" at bounding box center [973, 199] width 49 height 21
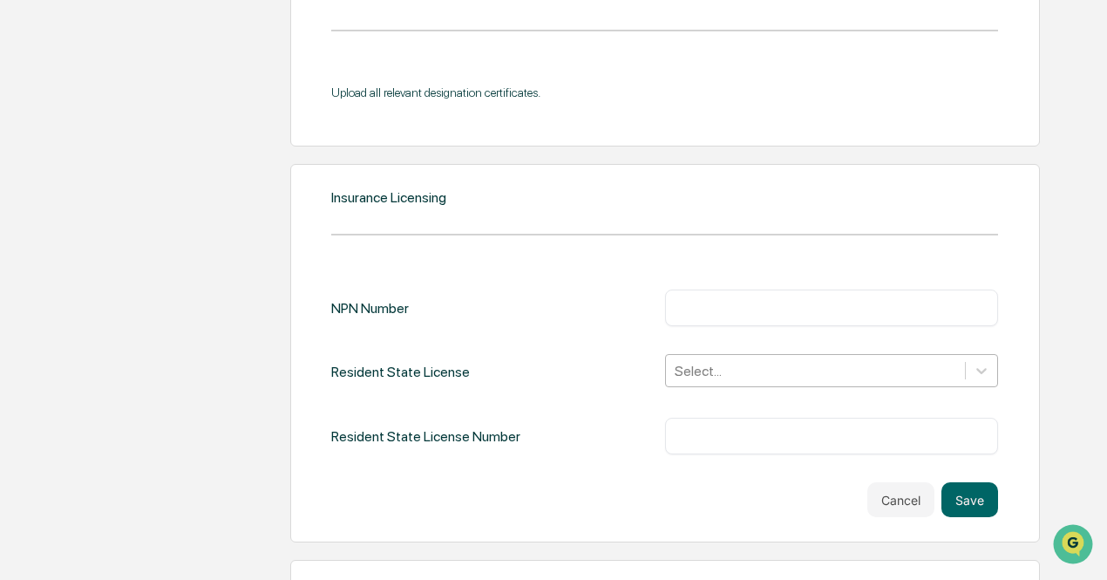
scroll to position [1710, 0]
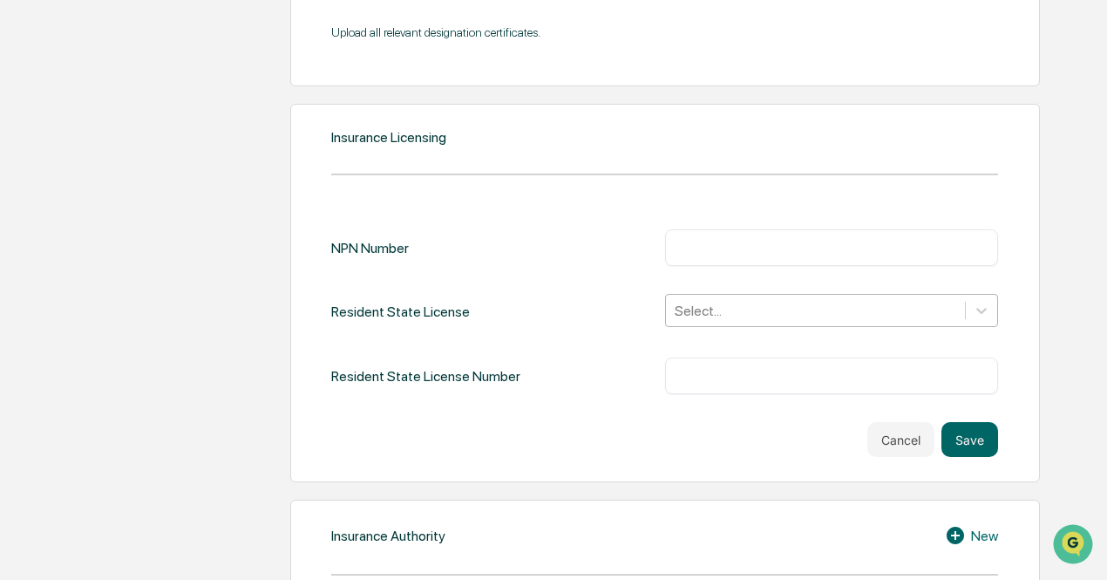
click at [704, 327] on div "Select..." at bounding box center [832, 310] width 334 height 33
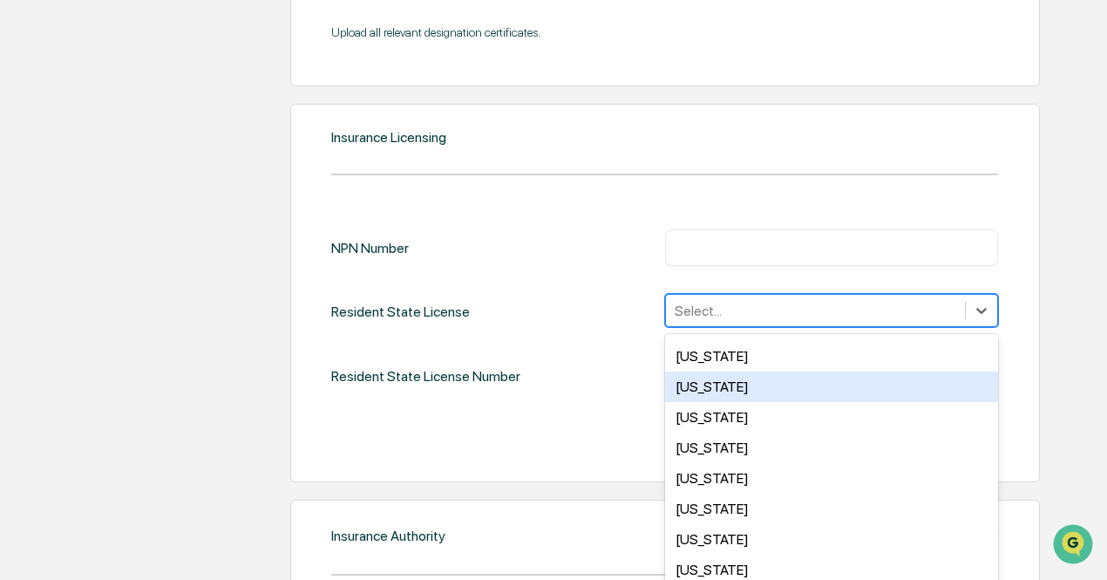
scroll to position [516, 0]
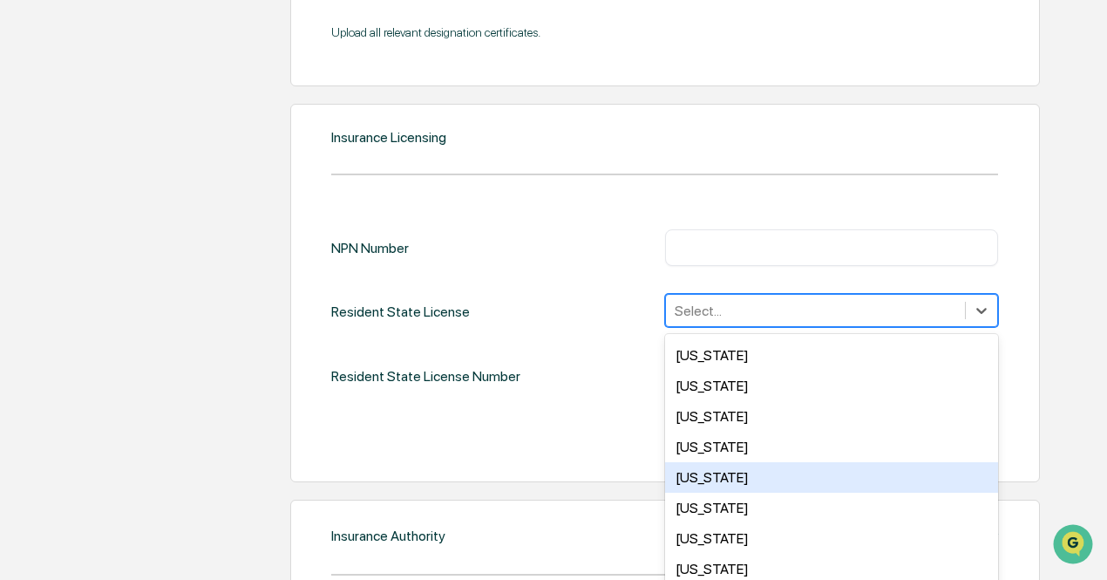
click at [695, 462] on div "[US_STATE]" at bounding box center [832, 477] width 334 height 31
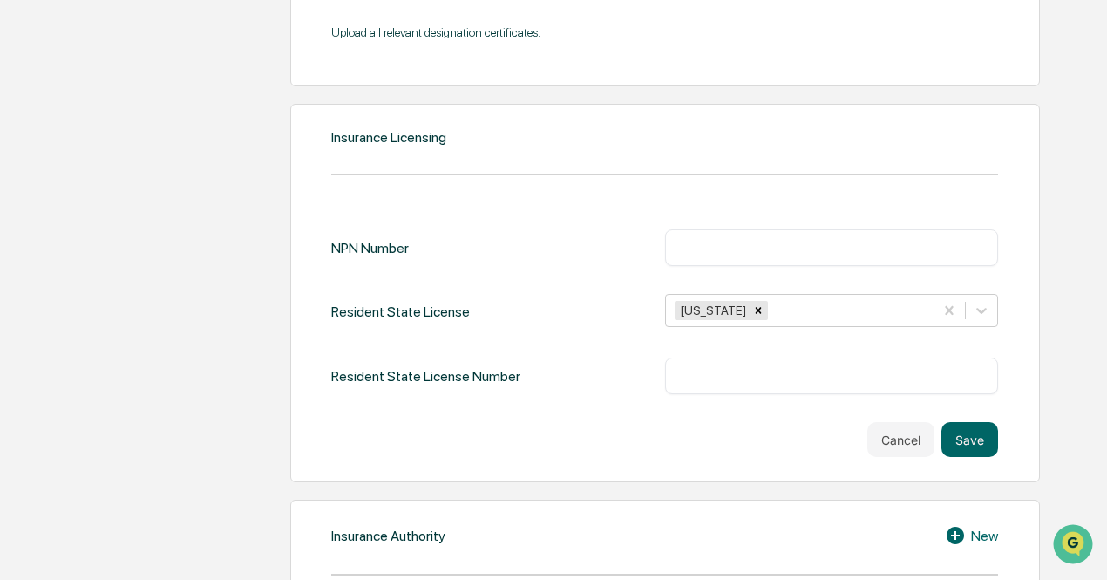
click at [591, 315] on div "NPN Number ​ Resident State License [US_STATE] Resident State License Number ​" at bounding box center [664, 311] width 667 height 165
click at [715, 367] on input "text" at bounding box center [832, 375] width 308 height 17
type input "*******"
click at [703, 239] on input "text" at bounding box center [832, 247] width 308 height 17
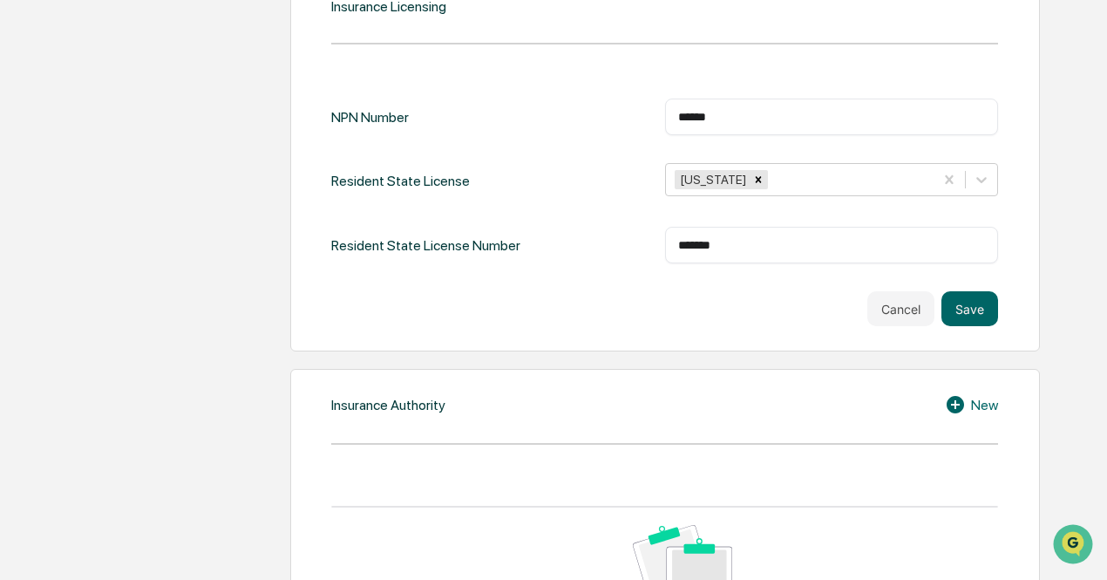
scroll to position [1842, 0]
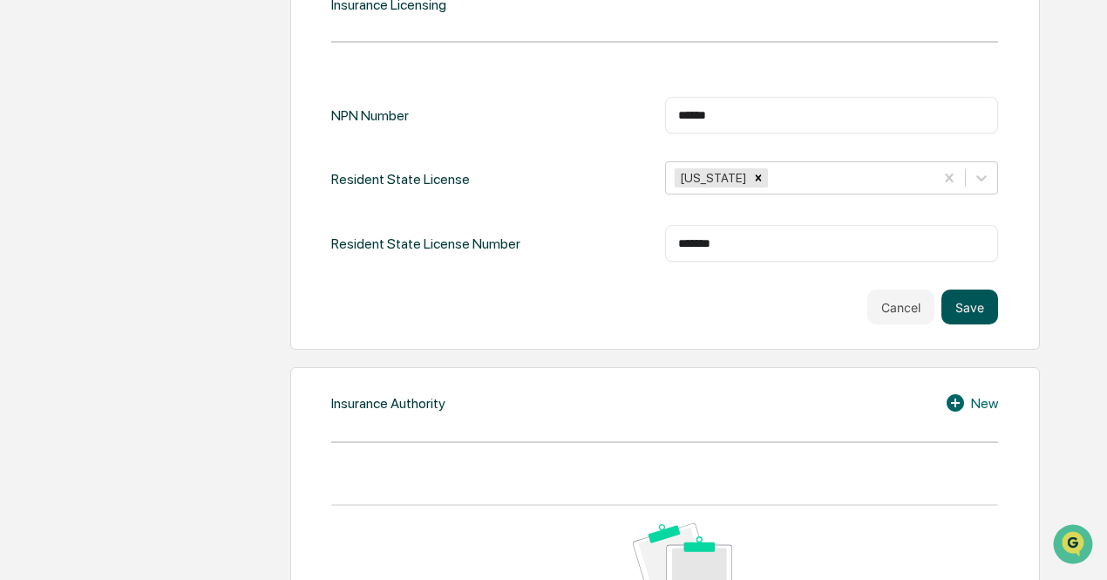
type input "******"
click at [979, 289] on button "Save" at bounding box center [969, 306] width 57 height 35
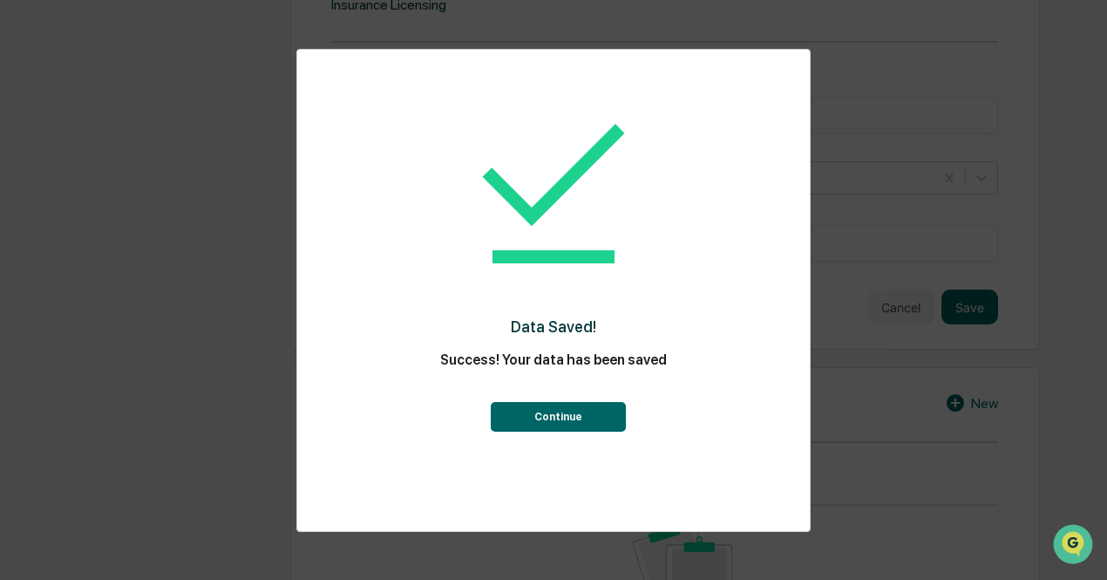
click at [550, 412] on button "Continue" at bounding box center [558, 417] width 135 height 30
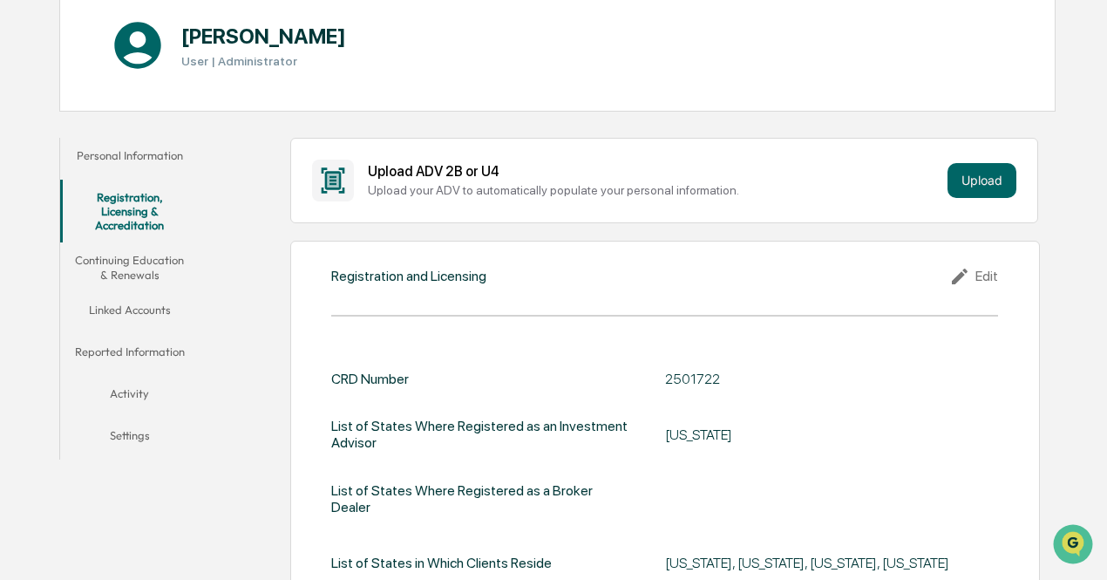
scroll to position [192, 0]
click at [132, 262] on button "Continuing Education & Renewals" at bounding box center [129, 266] width 139 height 50
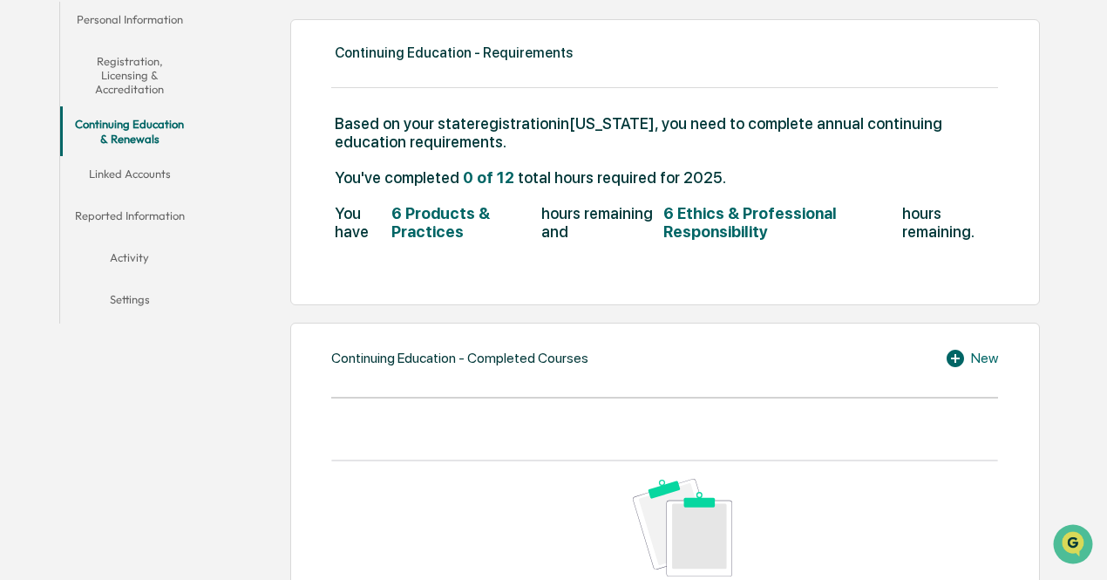
scroll to position [328, 0]
click at [129, 172] on button "Linked Accounts" at bounding box center [129, 176] width 139 height 42
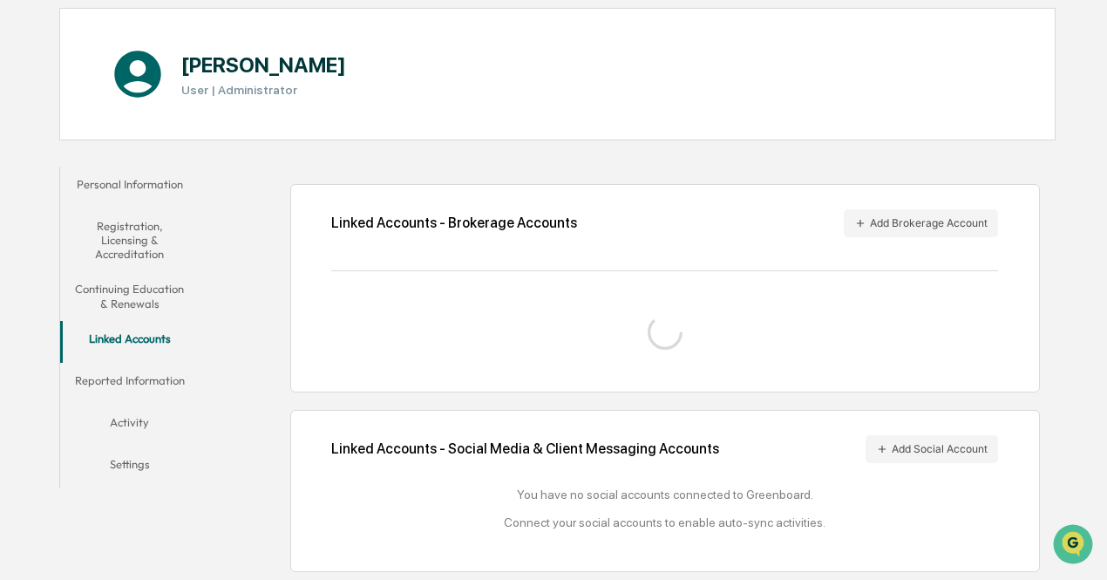
scroll to position [206, 0]
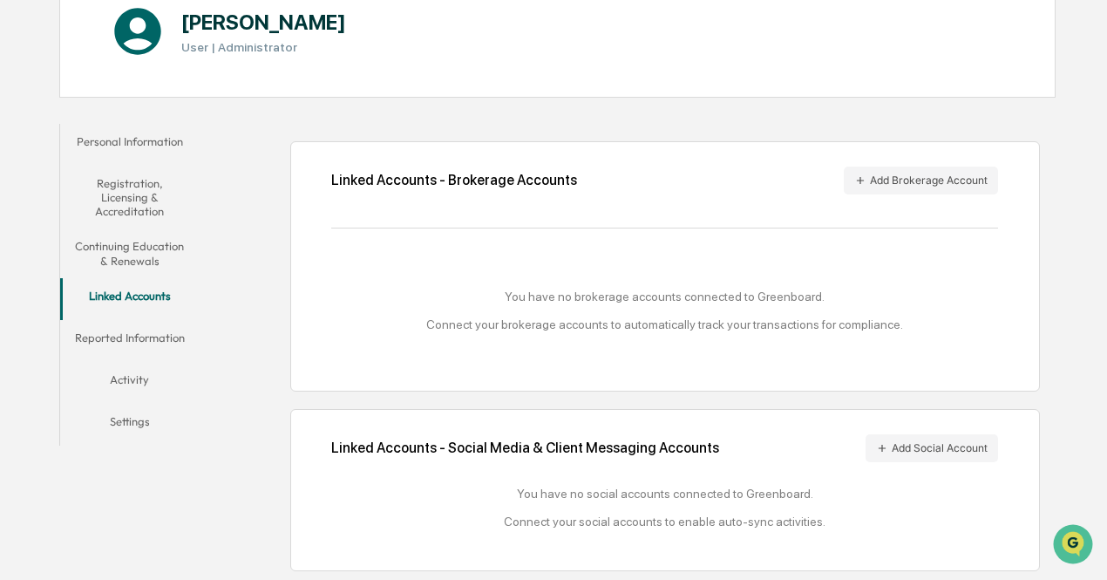
click at [124, 341] on button "Reported Information" at bounding box center [129, 341] width 139 height 42
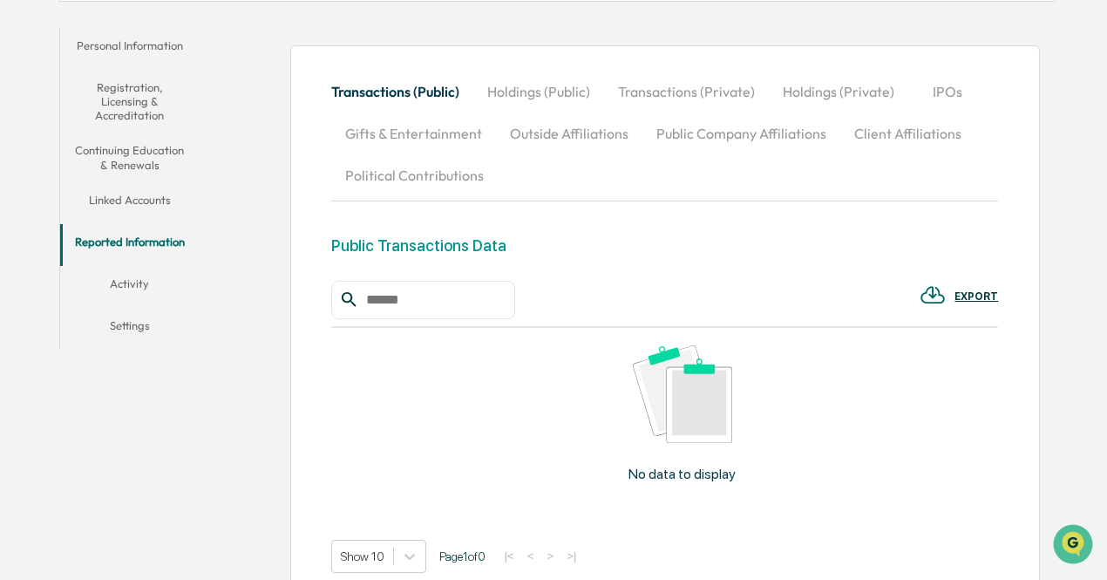
scroll to position [302, 0]
click at [132, 326] on button "Settings" at bounding box center [129, 328] width 139 height 42
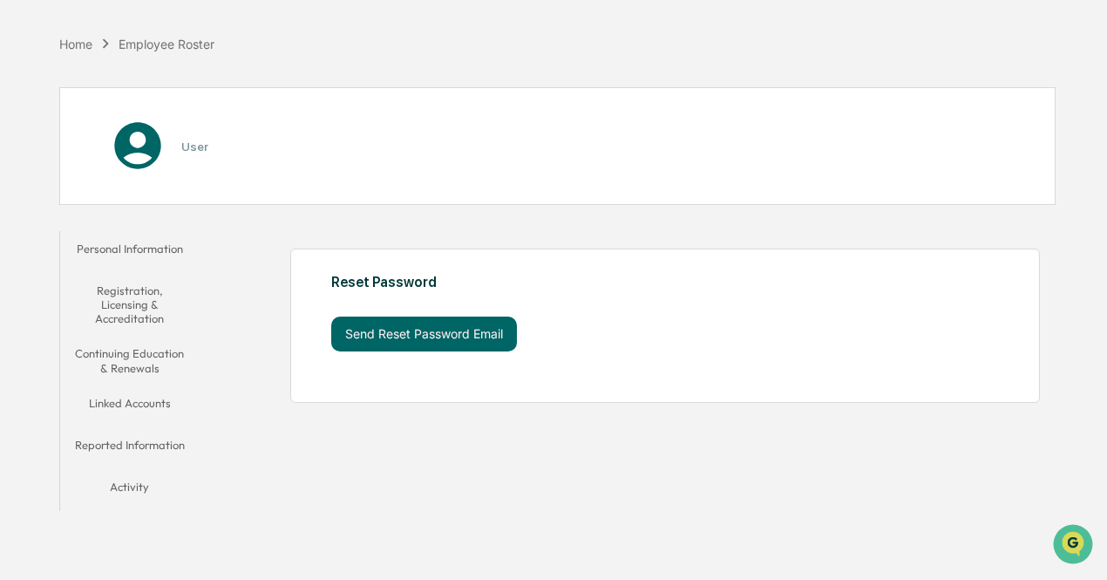
scroll to position [82, 0]
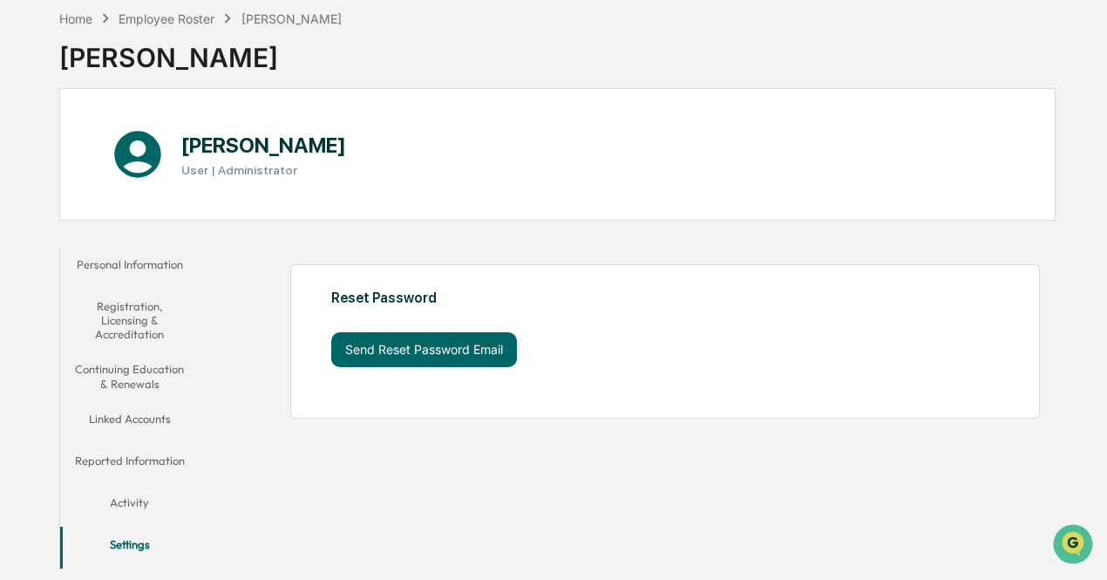
click at [129, 504] on button "Activity" at bounding box center [129, 506] width 139 height 42
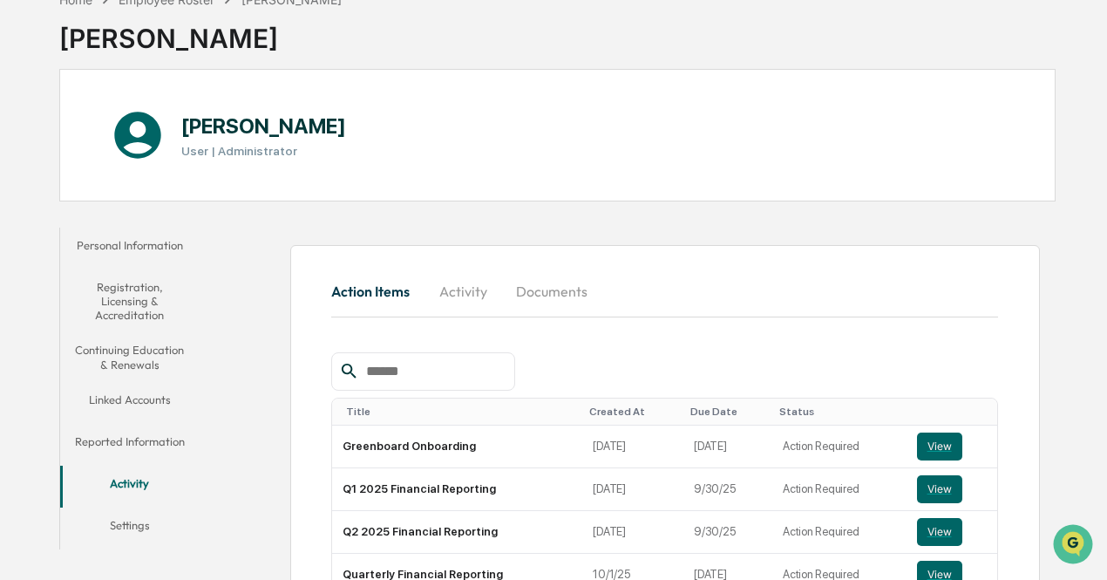
scroll to position [105, 0]
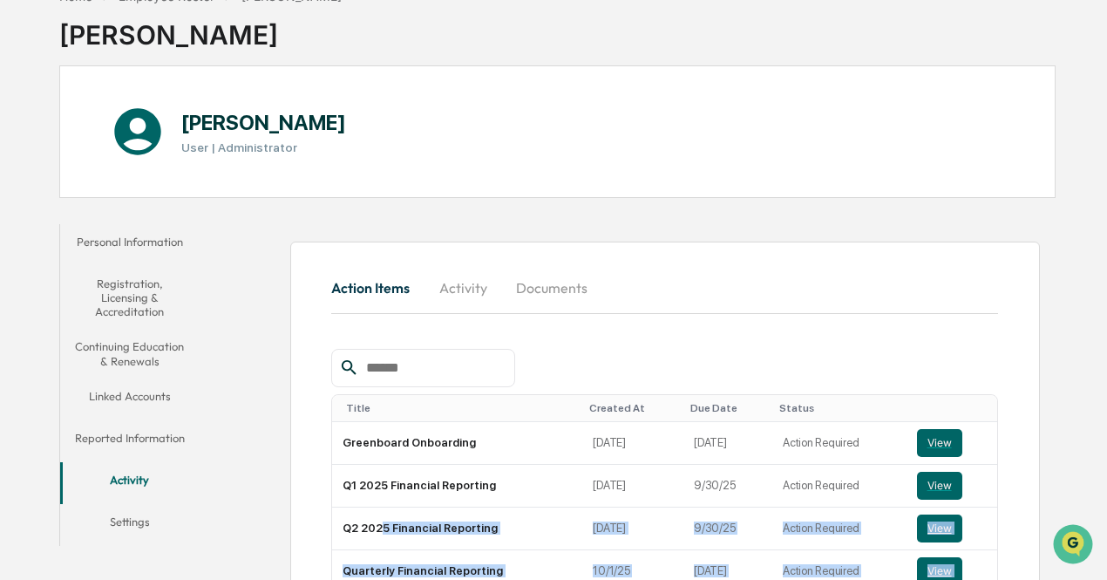
drag, startPoint x: 380, startPoint y: 512, endPoint x: 429, endPoint y: 621, distance: 118.6
click at [429, 475] on html "Get Approval Content & Transactions Company Policies & Documents My Compliance …" at bounding box center [553, 185] width 1107 height 580
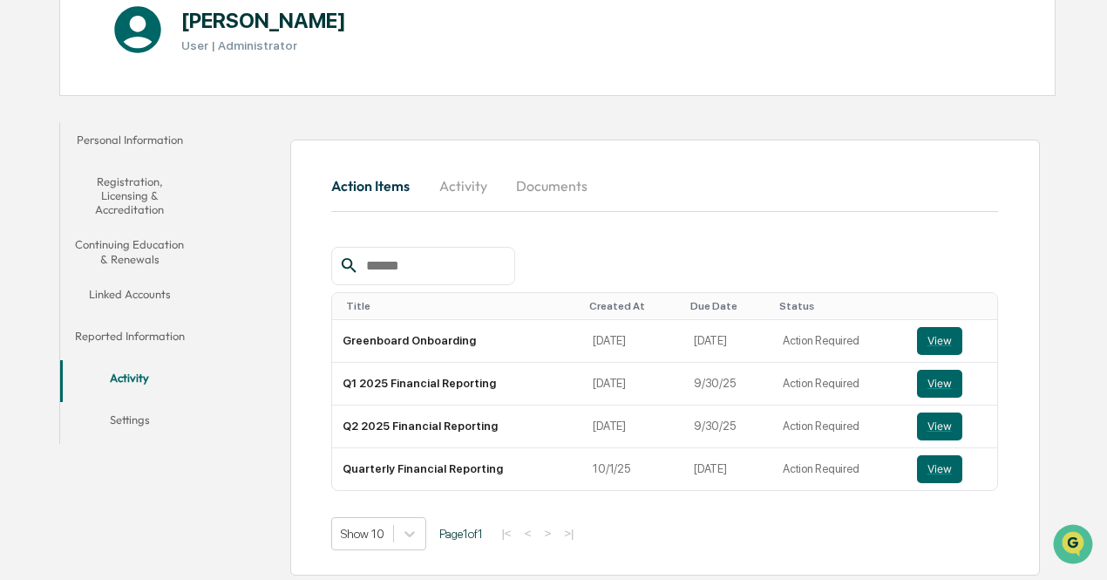
click at [683, 147] on div "Action Items Activity Documents Title Created At Due Date Status Greenboard Onb…" at bounding box center [665, 357] width 750 height 436
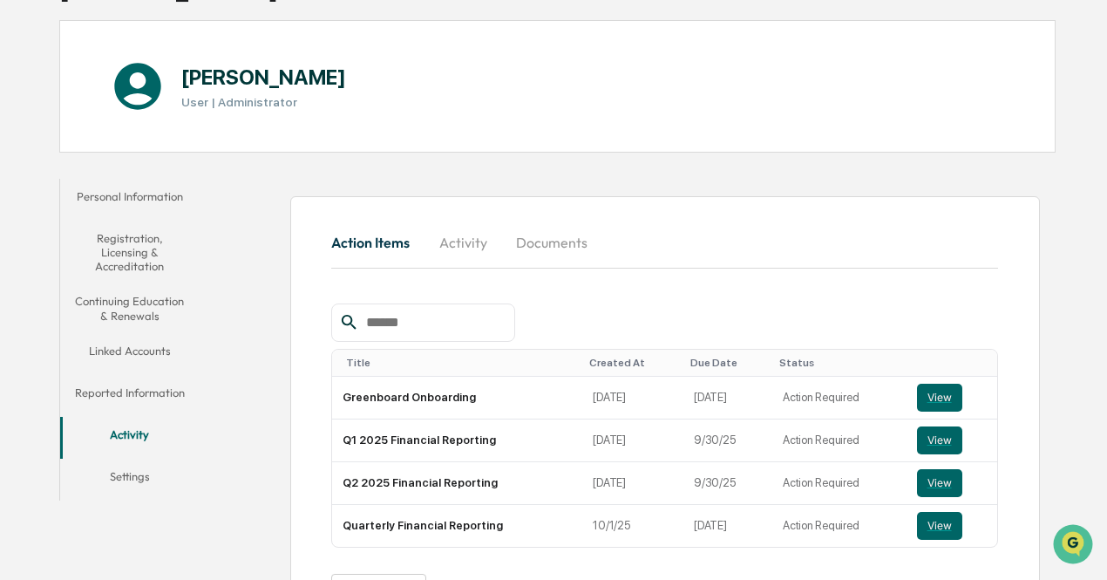
scroll to position [147, 0]
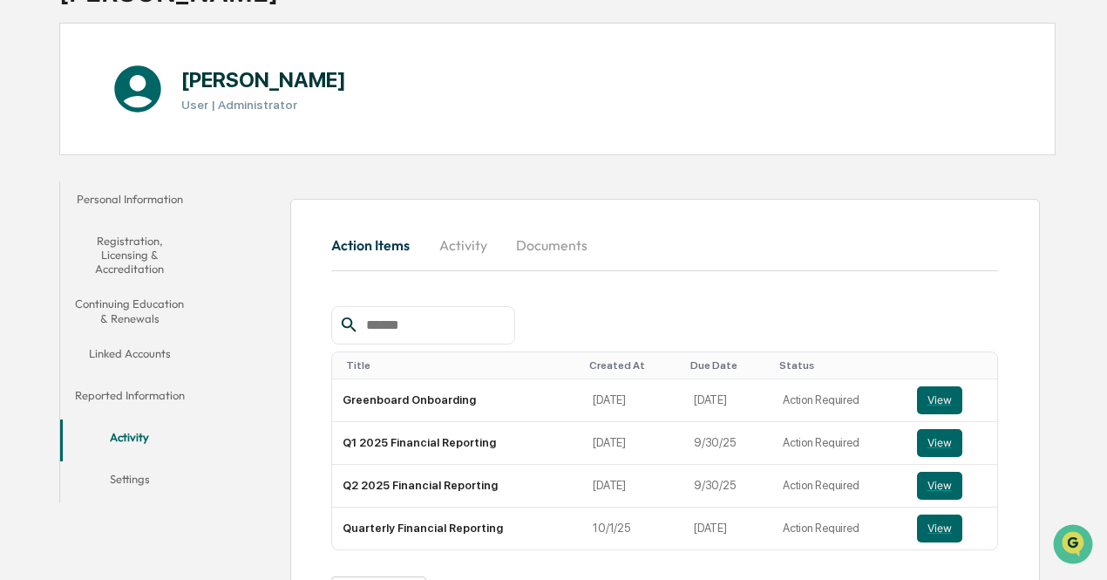
click at [133, 351] on button "Linked Accounts" at bounding box center [129, 357] width 139 height 42
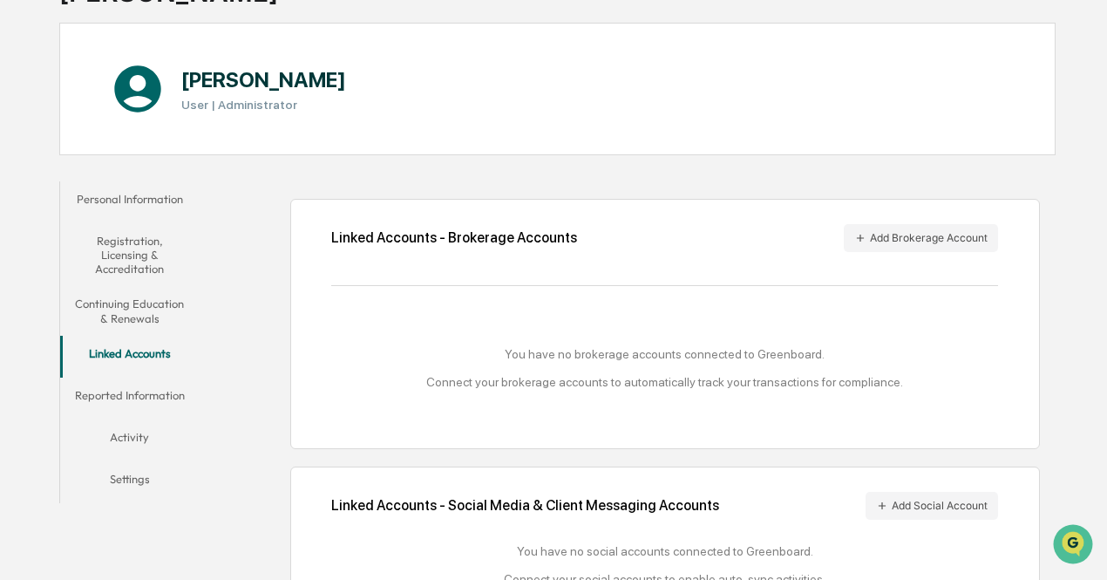
scroll to position [206, 0]
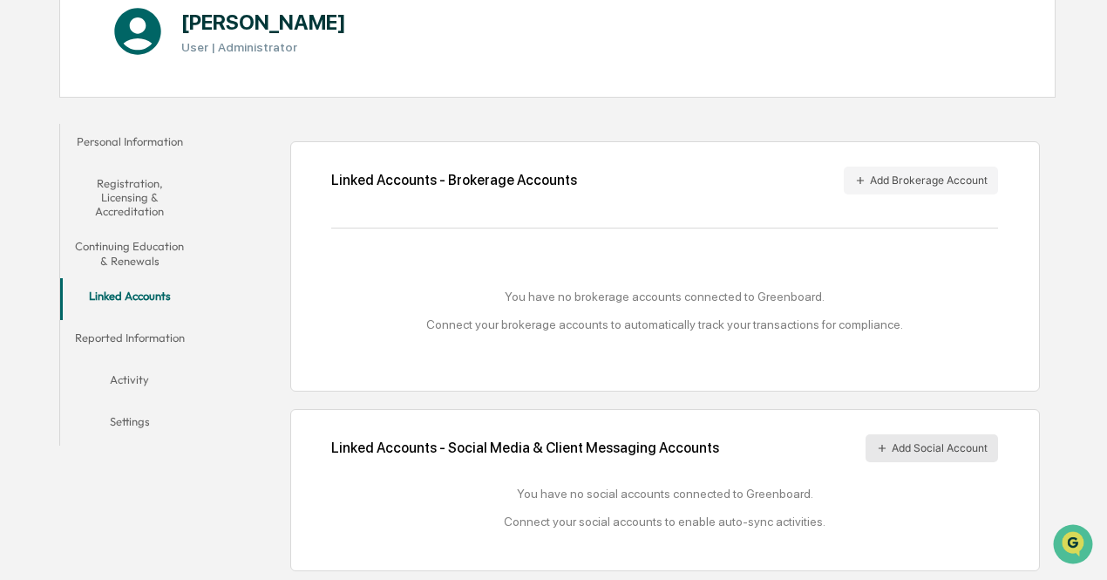
click at [924, 444] on button "Add Social Account" at bounding box center [931, 448] width 132 height 28
click at [945, 448] on button "Add Social Account" at bounding box center [931, 448] width 132 height 28
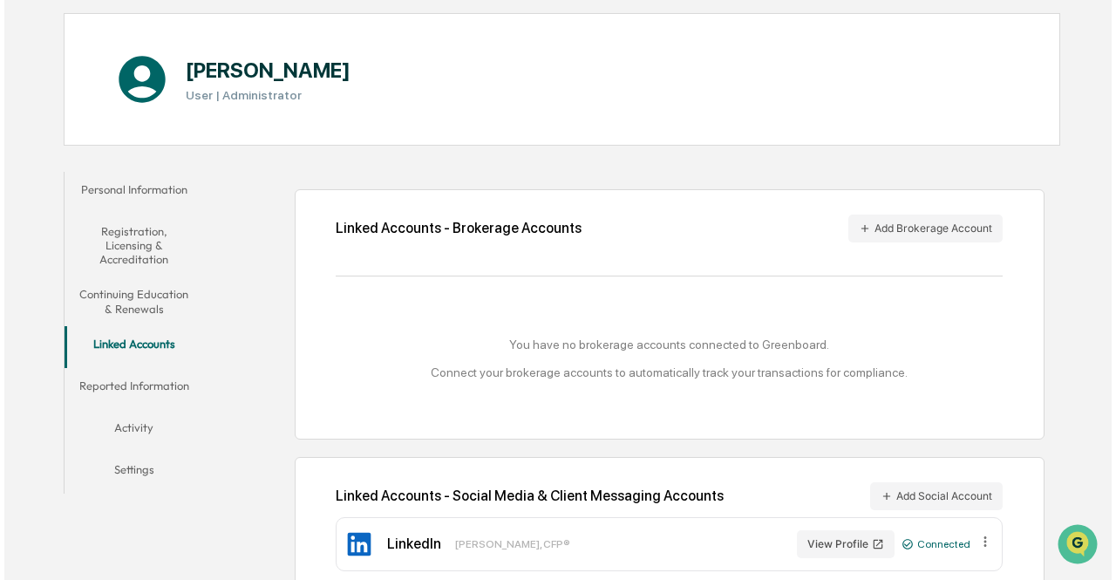
scroll to position [154, 0]
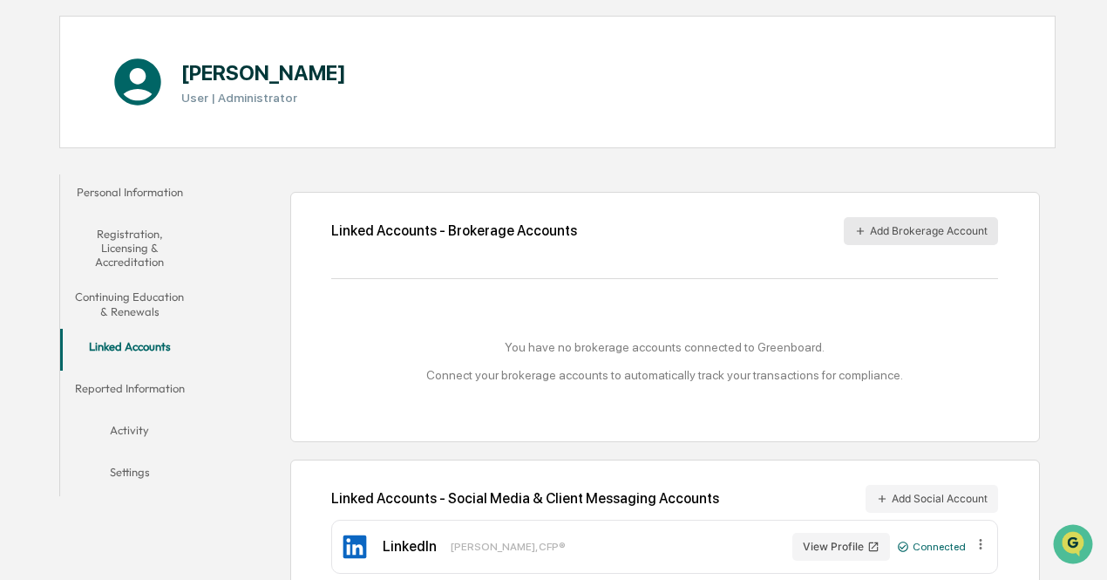
click at [922, 234] on button "Add Brokerage Account" at bounding box center [921, 231] width 154 height 28
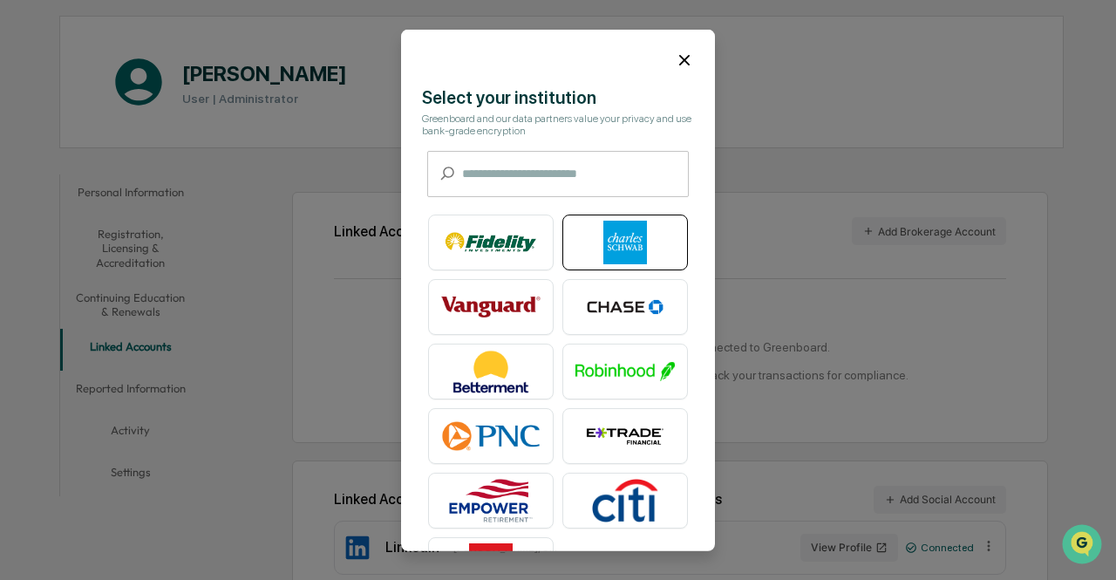
click at [612, 242] on img at bounding box center [624, 242] width 99 height 44
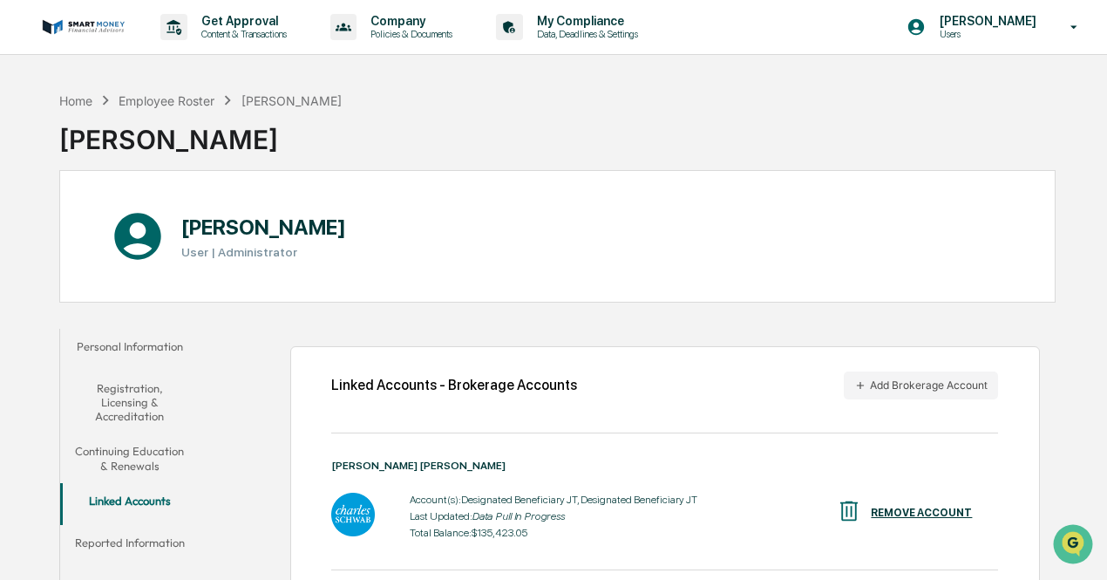
scroll to position [204, 0]
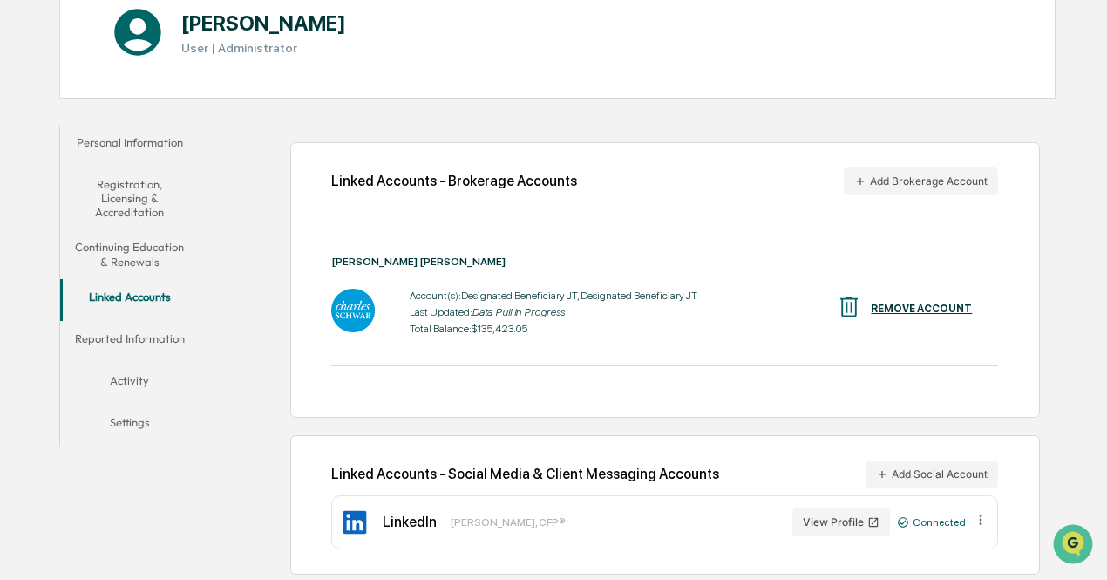
click at [139, 333] on button "Reported Information" at bounding box center [129, 342] width 139 height 42
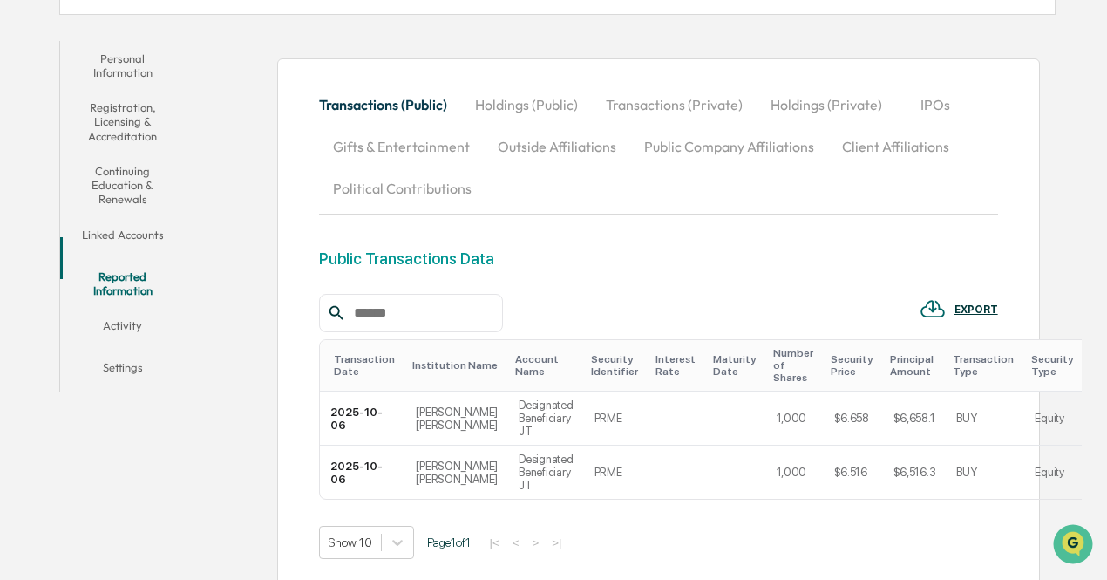
scroll to position [289, 0]
click at [119, 306] on button "Activity" at bounding box center [122, 327] width 125 height 42
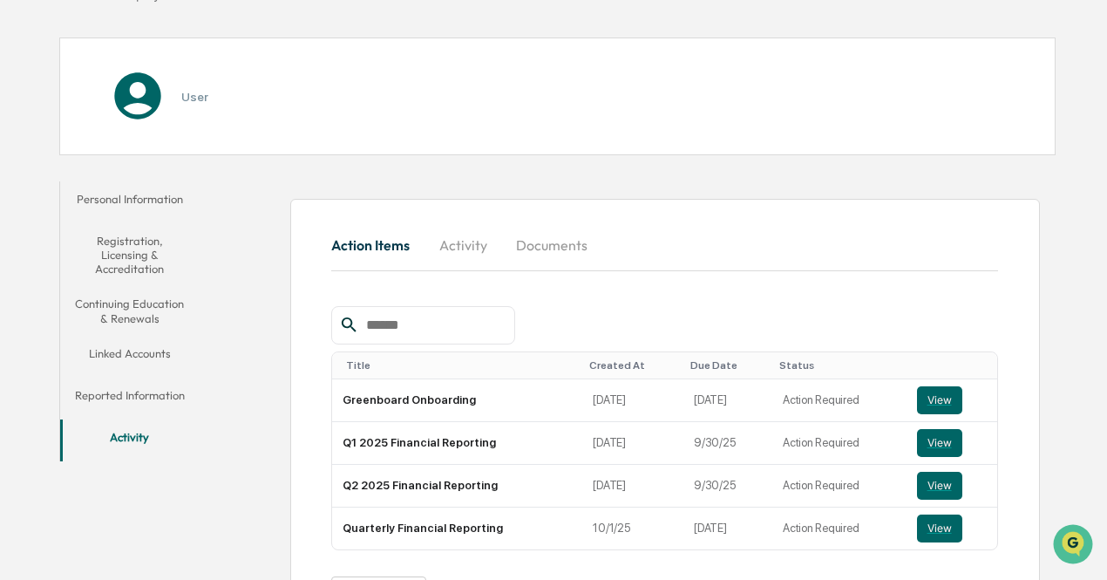
scroll to position [207, 0]
